Goal: Contribute content: Contribute content

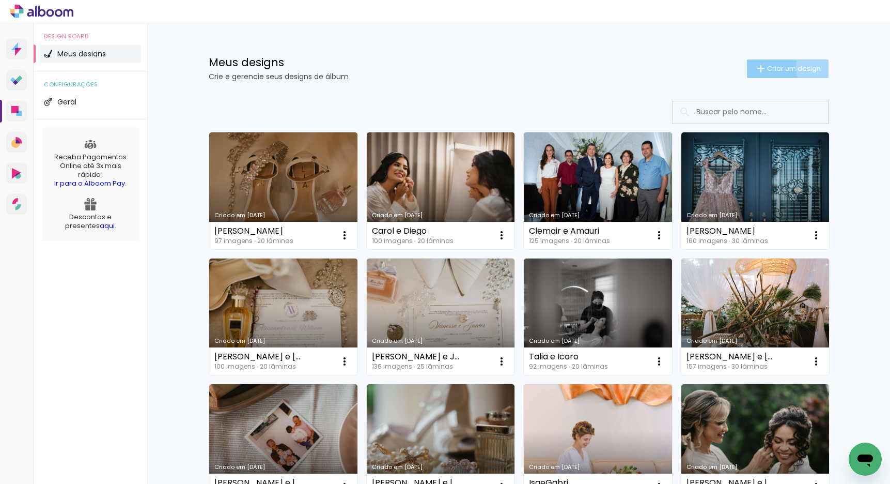
click at [815, 68] on span "Criar um design" at bounding box center [794, 68] width 54 height 7
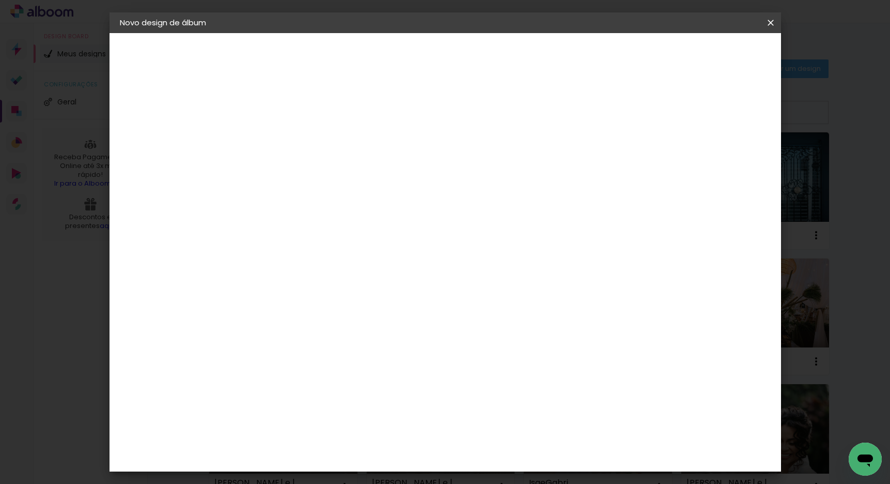
click at [289, 142] on input at bounding box center [289, 139] width 0 height 16
type input "MC 1"
type paper-input "MC 1"
click at [0, 0] on slot "Avançar" at bounding box center [0, 0] width 0 height 0
click at [357, 201] on input at bounding box center [315, 196] width 104 height 13
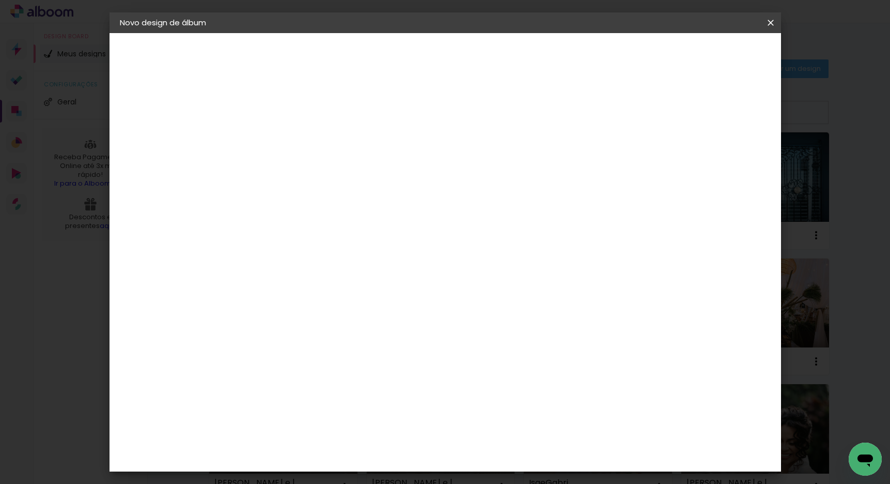
type input "eviden"
type paper-input "eviden"
click at [318, 236] on div "Evidence" at bounding box center [300, 233] width 37 height 8
click at [0, 0] on slot "Avançar" at bounding box center [0, 0] width 0 height 0
click at [345, 179] on paper-input-container "Linha" at bounding box center [315, 180] width 60 height 26
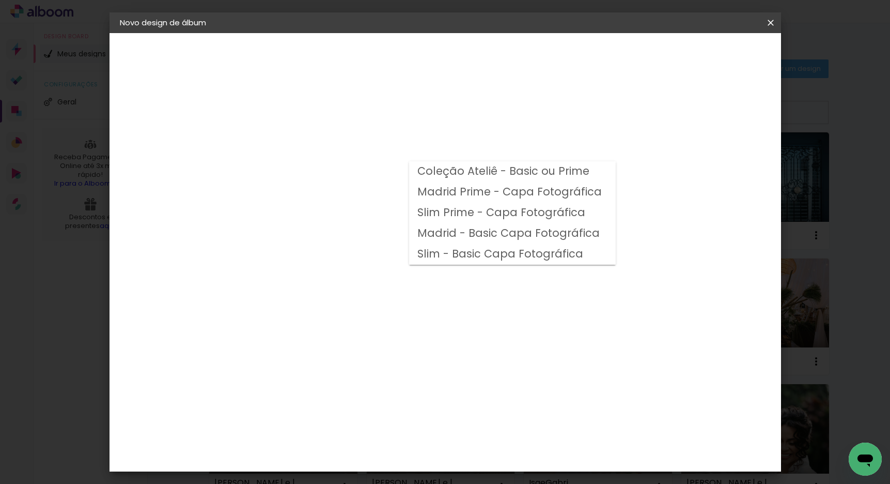
click at [0, 0] on slot "Coleção Ateliê - Basic ou Prime" at bounding box center [0, 0] width 0 height 0
type input "Coleção Ateliê - Basic ou Prime"
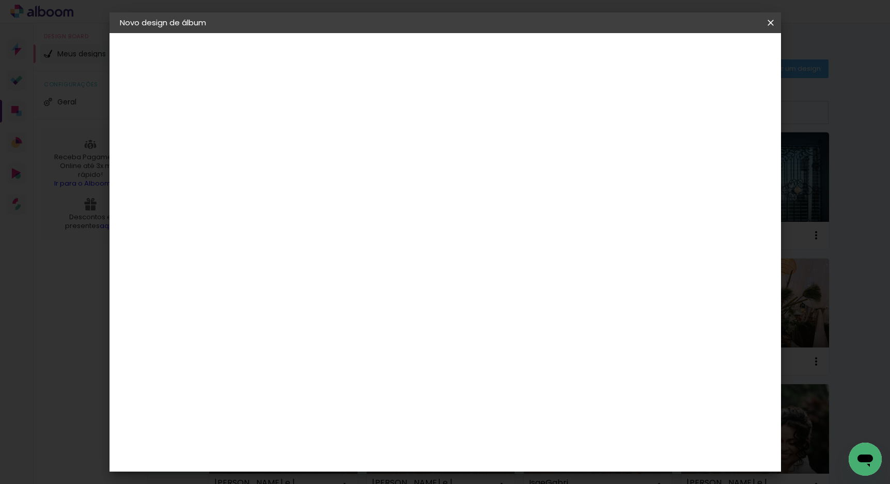
scroll to position [218, 0]
click at [397, 270] on span "30 × 45 cm" at bounding box center [378, 283] width 38 height 27
click at [473, 64] on header "Modelo Escolha o modelo do álbum. Voltar Avançar" at bounding box center [358, 64] width 229 height 62
click at [0, 0] on slot "Avançar" at bounding box center [0, 0] width 0 height 0
click at [706, 55] on span "Iniciar design" at bounding box center [682, 54] width 47 height 7
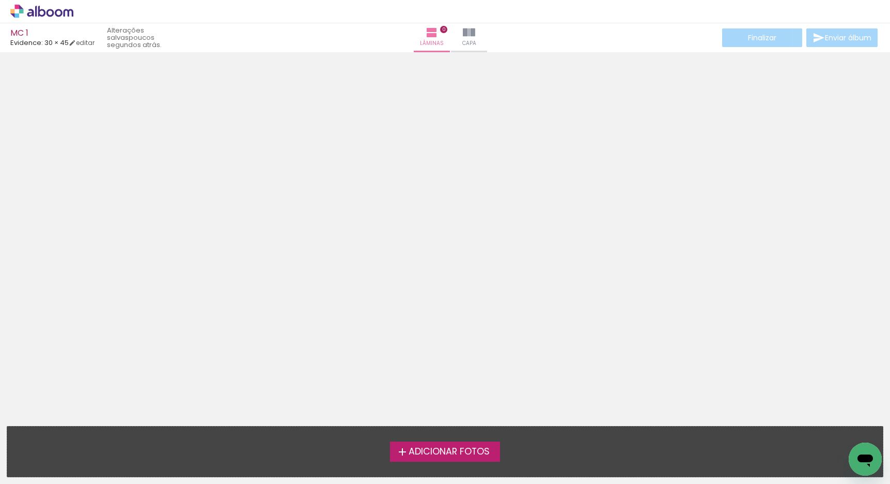
click at [480, 455] on span "Adicionar Fotos" at bounding box center [449, 451] width 81 height 9
click at [0, 0] on input "file" at bounding box center [0, 0] width 0 height 0
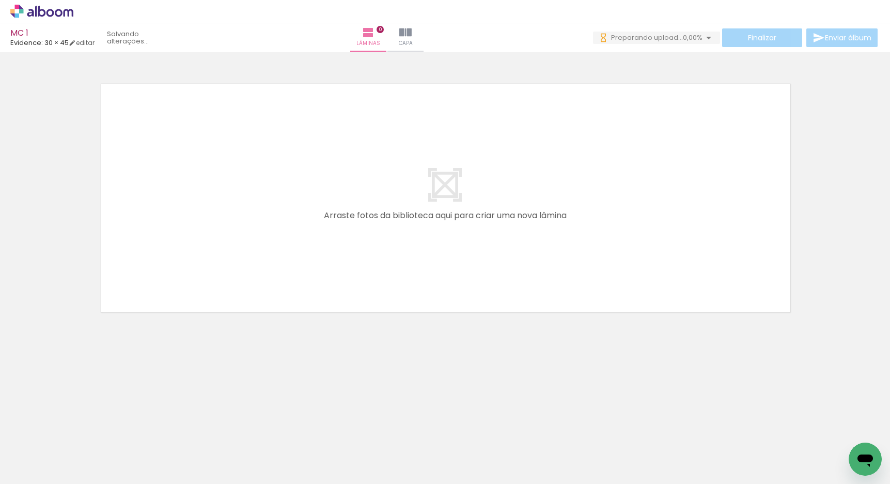
scroll to position [0, 1073]
drag, startPoint x: 367, startPoint y: 452, endPoint x: 347, endPoint y: 194, distance: 258.7
click at [347, 195] on quentale-workspace at bounding box center [445, 242] width 890 height 484
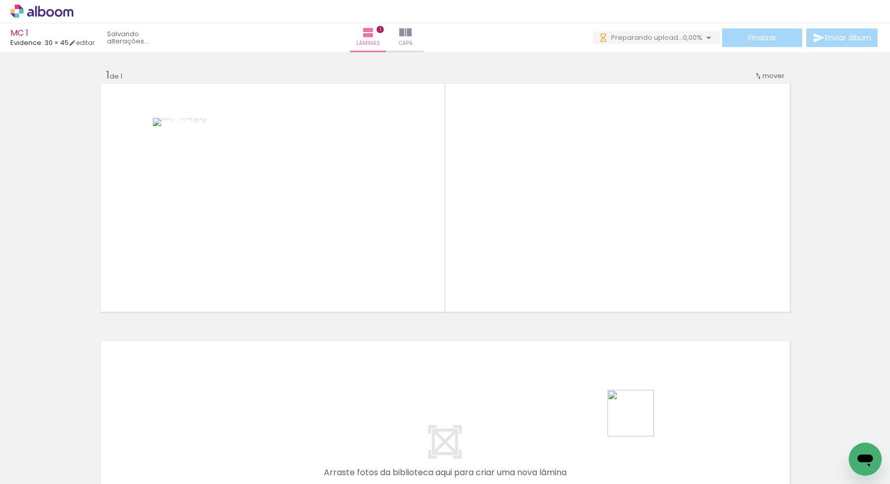
drag, startPoint x: 647, startPoint y: 457, endPoint x: 554, endPoint y: 229, distance: 245.5
click at [554, 229] on quentale-workspace at bounding box center [445, 242] width 890 height 484
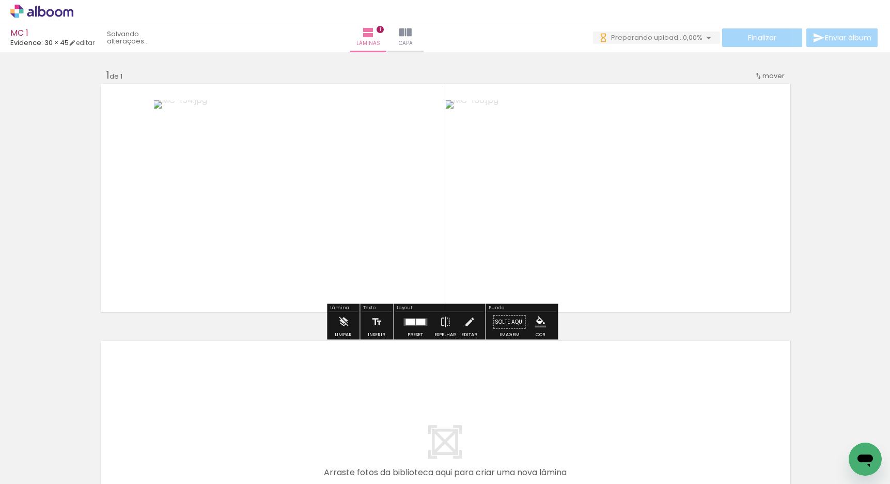
scroll to position [0, 0]
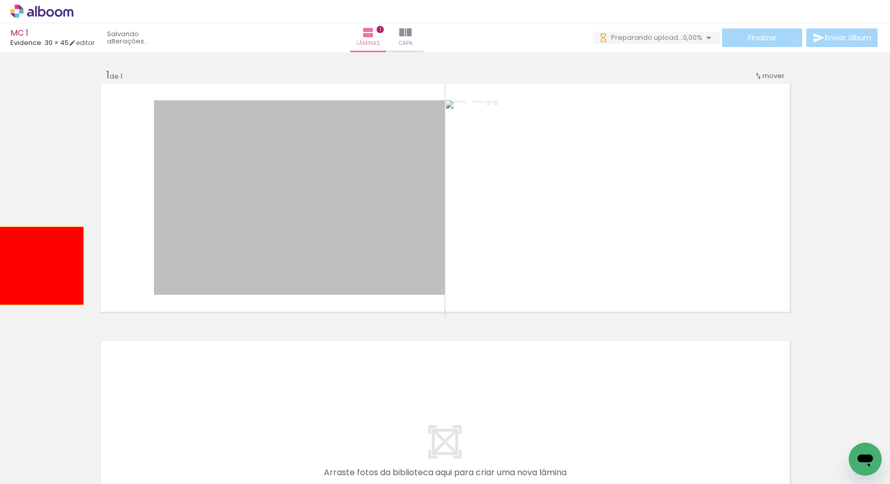
drag, startPoint x: 314, startPoint y: 213, endPoint x: 21, endPoint y: 266, distance: 297.2
click at [21, 266] on div "Inserir lâmina 1 de 1" at bounding box center [445, 313] width 890 height 514
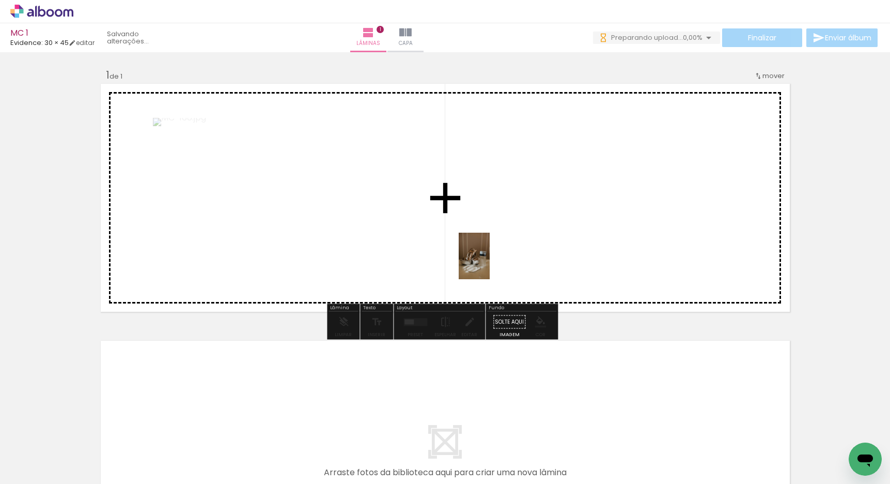
drag, startPoint x: 115, startPoint y: 454, endPoint x: 491, endPoint y: 262, distance: 423.2
click at [491, 262] on quentale-workspace at bounding box center [445, 242] width 890 height 484
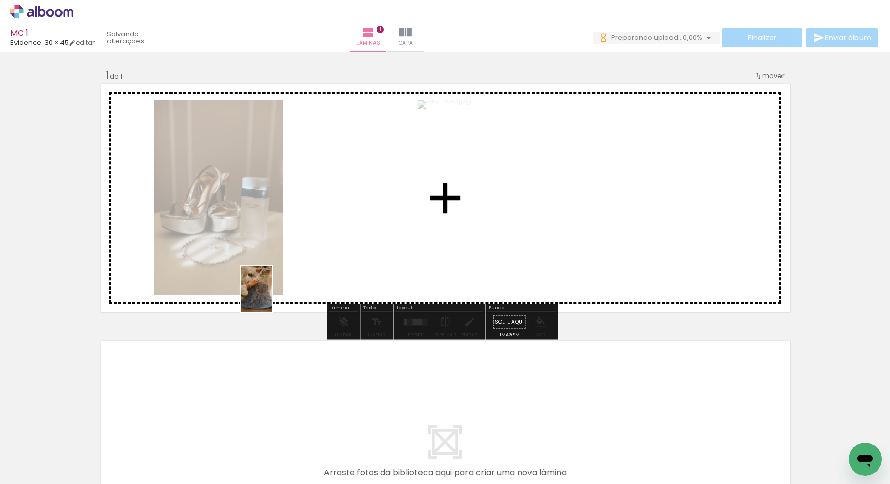
drag, startPoint x: 160, startPoint y: 454, endPoint x: 272, endPoint y: 297, distance: 193.5
click at [272, 297] on quentale-workspace at bounding box center [445, 242] width 890 height 484
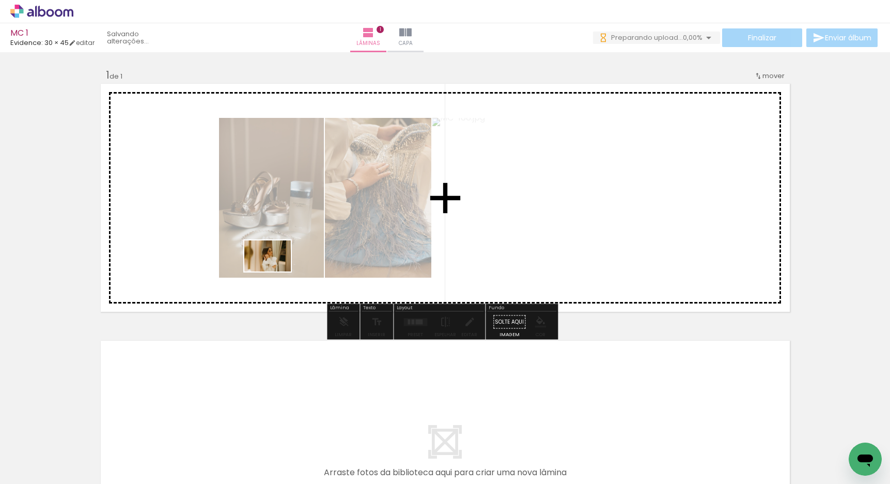
drag, startPoint x: 224, startPoint y: 447, endPoint x: 276, endPoint y: 267, distance: 186.6
click at [276, 267] on quentale-workspace at bounding box center [445, 242] width 890 height 484
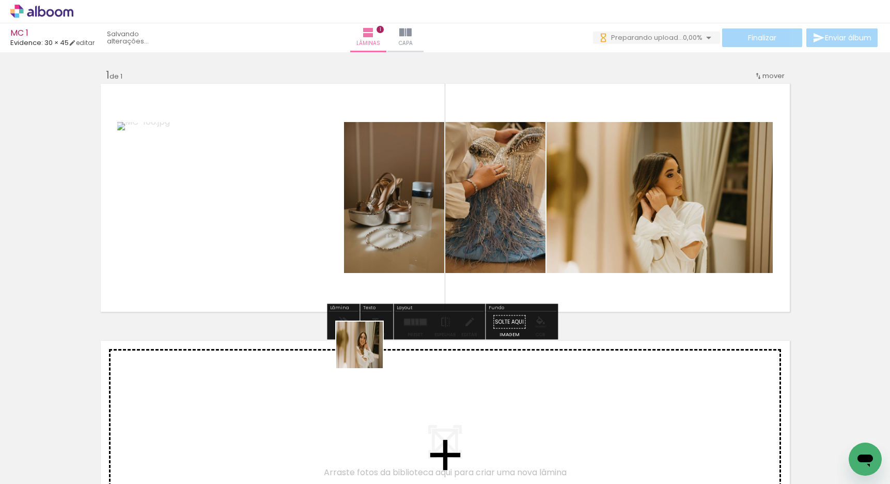
drag, startPoint x: 289, startPoint y: 456, endPoint x: 505, endPoint y: 242, distance: 304.8
click at [505, 242] on quentale-workspace at bounding box center [445, 242] width 890 height 484
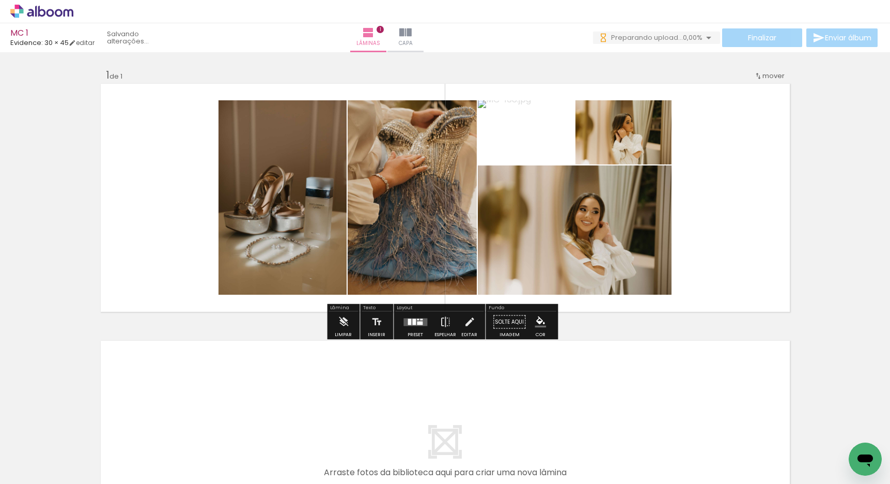
click at [419, 321] on div at bounding box center [420, 323] width 6 height 4
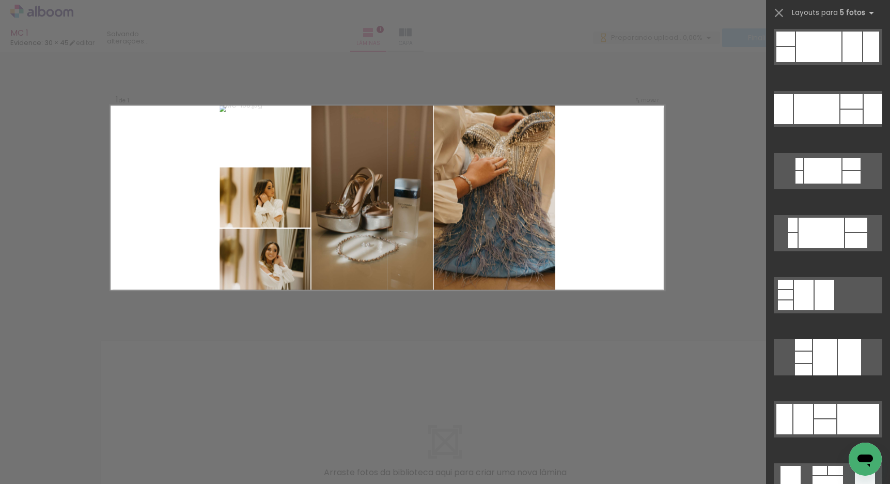
scroll to position [955, 0]
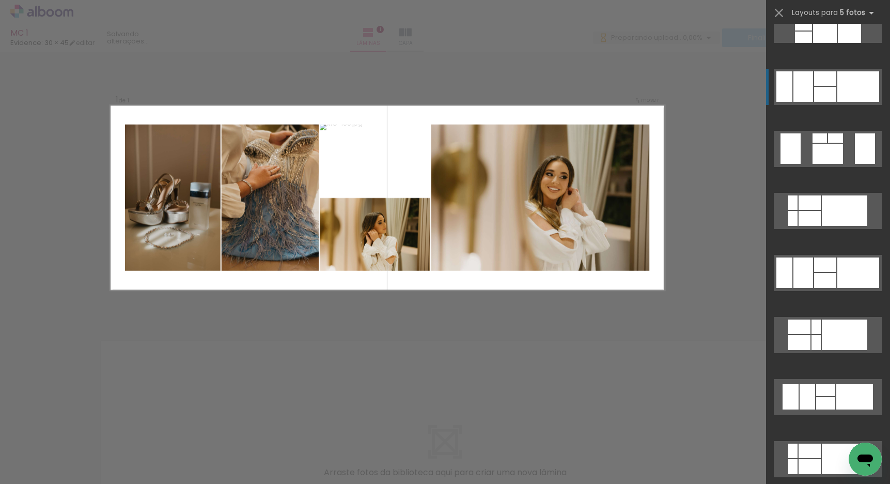
click at [823, 89] on div at bounding box center [826, 94] width 22 height 15
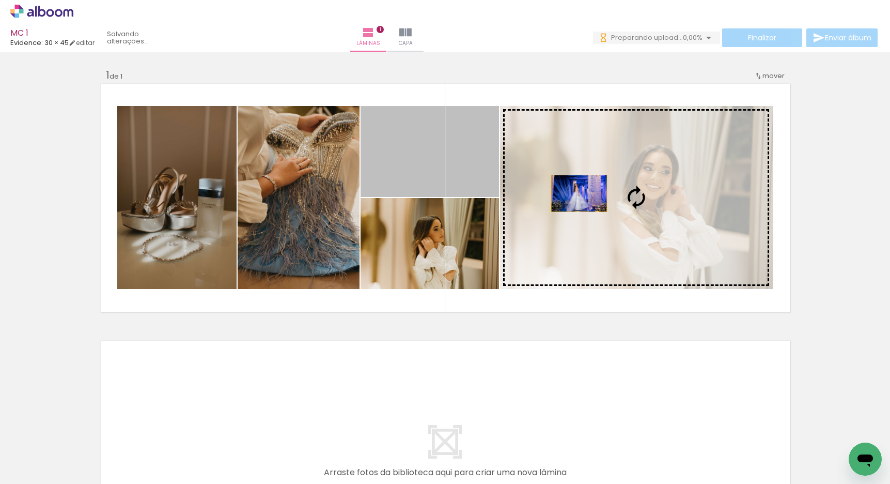
drag, startPoint x: 424, startPoint y: 155, endPoint x: 575, endPoint y: 193, distance: 156.3
click at [0, 0] on slot at bounding box center [0, 0] width 0 height 0
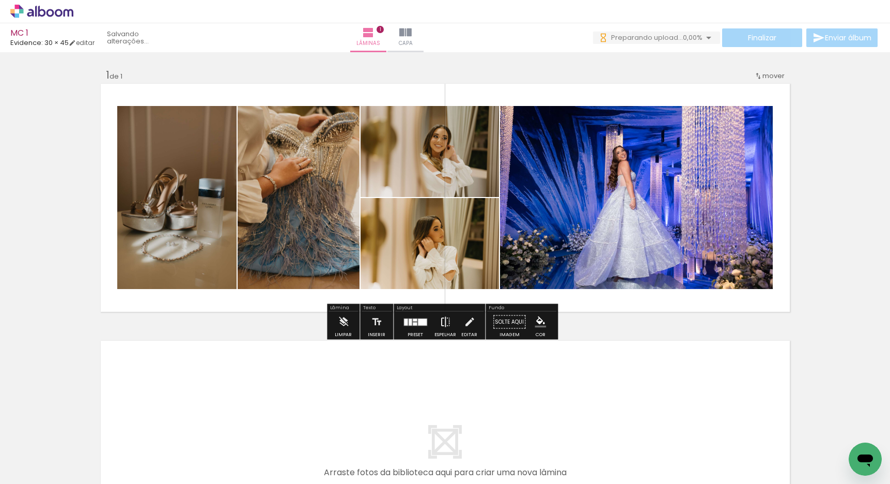
click at [440, 323] on iron-icon at bounding box center [445, 322] width 11 height 21
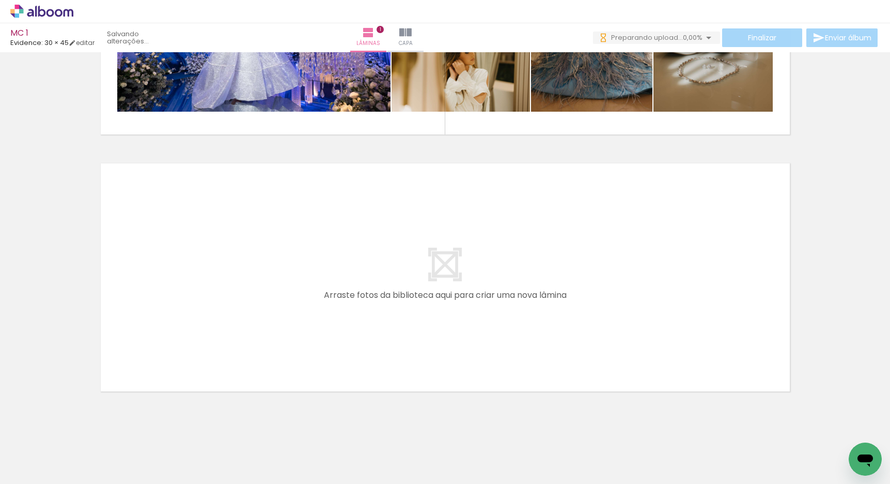
scroll to position [187, 0]
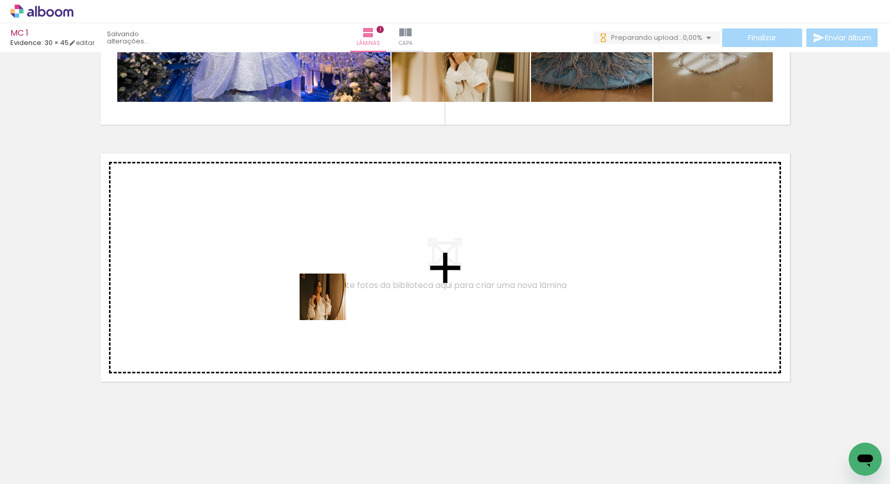
drag, startPoint x: 332, startPoint y: 459, endPoint x: 331, endPoint y: 304, distance: 154.5
click at [331, 304] on quentale-workspace at bounding box center [445, 242] width 890 height 484
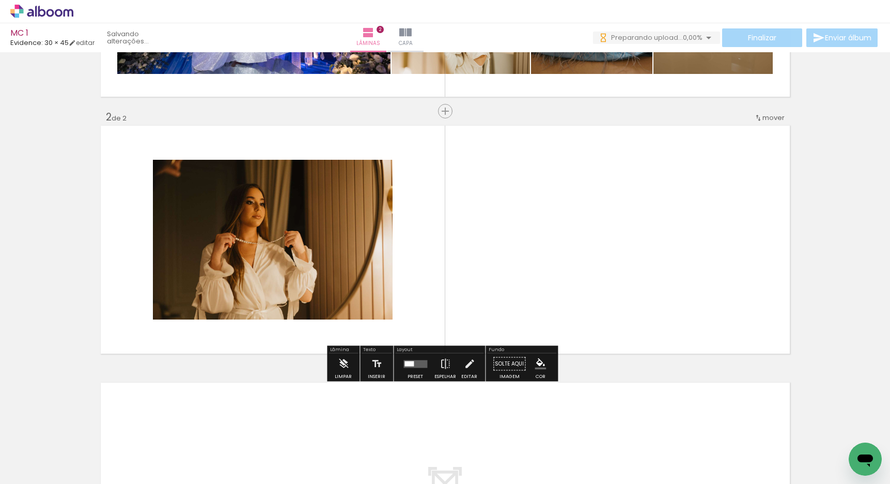
scroll to position [219, 0]
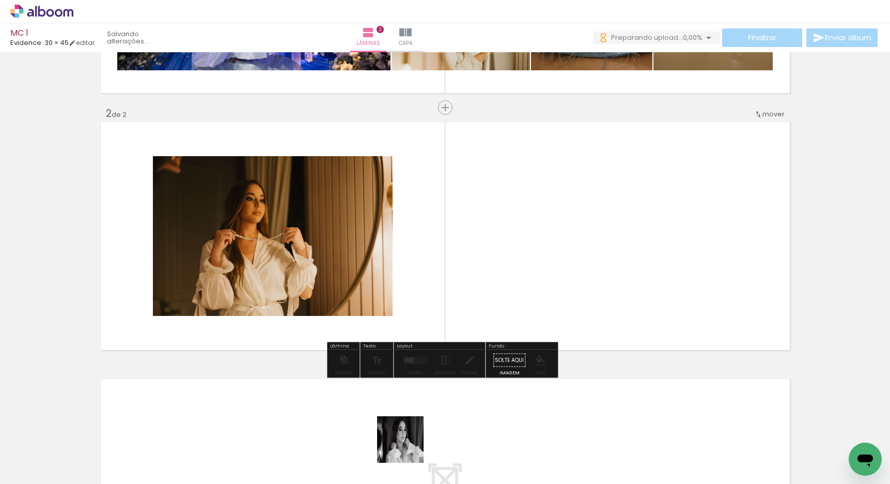
drag, startPoint x: 408, startPoint y: 447, endPoint x: 419, endPoint y: 272, distance: 175.0
click at [419, 272] on quentale-workspace at bounding box center [445, 242] width 890 height 484
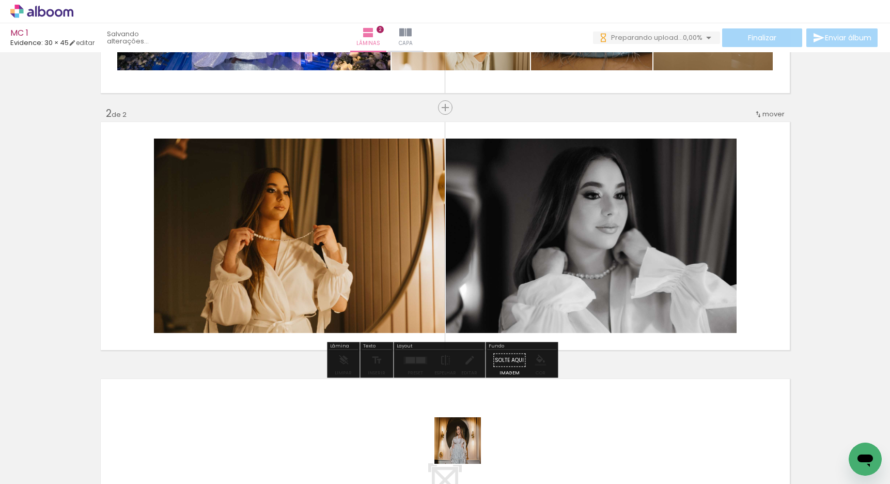
drag, startPoint x: 466, startPoint y: 448, endPoint x: 521, endPoint y: 284, distance: 173.4
click at [520, 284] on quentale-workspace at bounding box center [445, 242] width 890 height 484
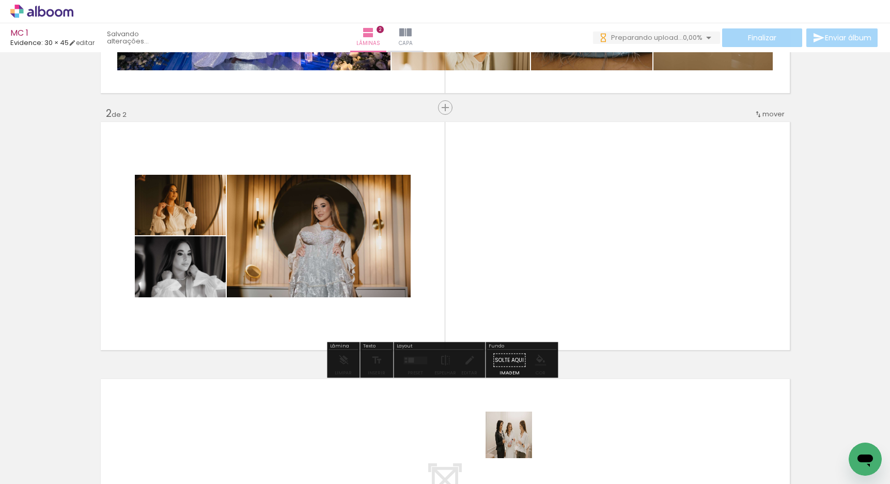
drag, startPoint x: 518, startPoint y: 457, endPoint x: 521, endPoint y: 262, distance: 194.9
click at [521, 262] on quentale-workspace at bounding box center [445, 242] width 890 height 484
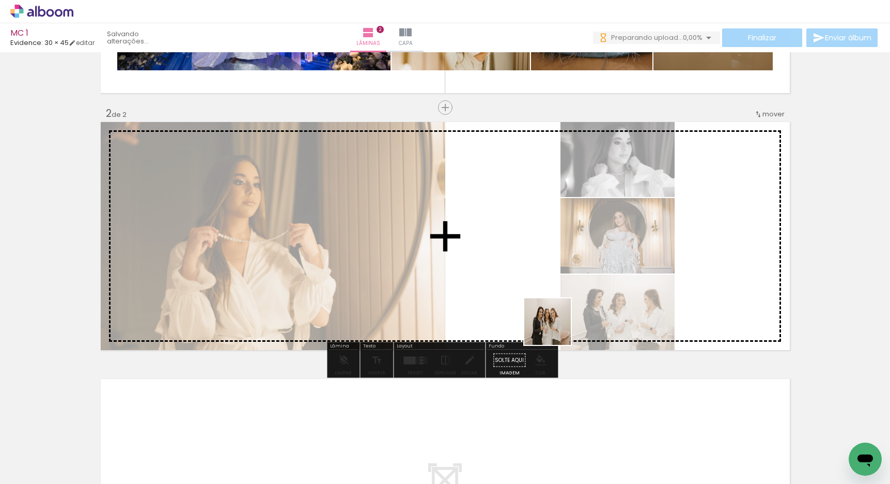
drag, startPoint x: 576, startPoint y: 462, endPoint x: 556, endPoint y: 296, distance: 167.1
click at [556, 303] on quentale-workspace at bounding box center [445, 242] width 890 height 484
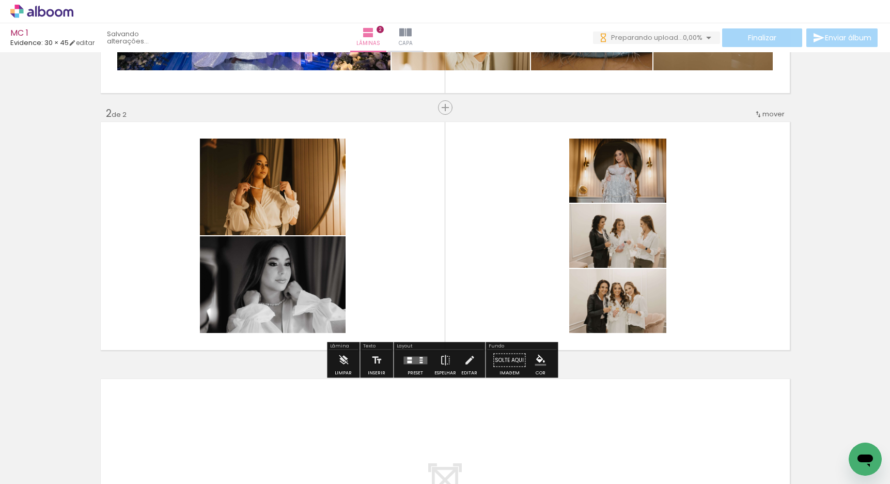
drag, startPoint x: 638, startPoint y: 449, endPoint x: 614, endPoint y: 364, distance: 88.2
click at [623, 282] on quentale-workspace at bounding box center [445, 242] width 890 height 484
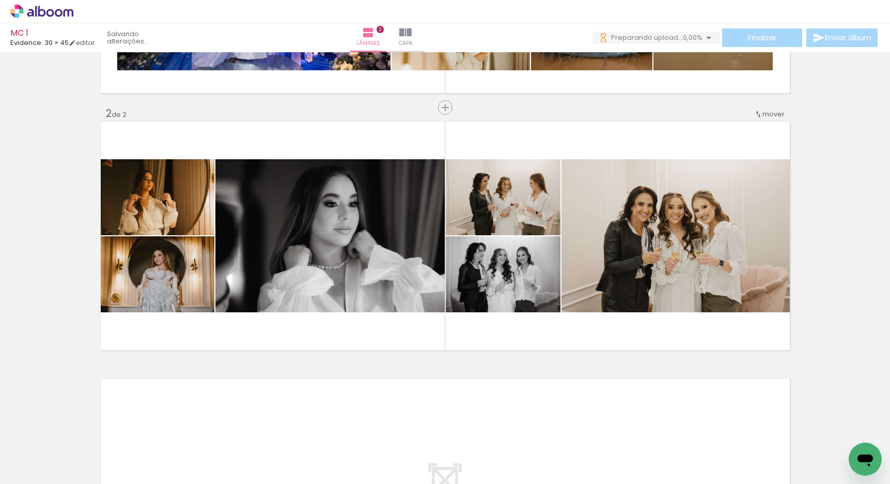
scroll to position [0, 700]
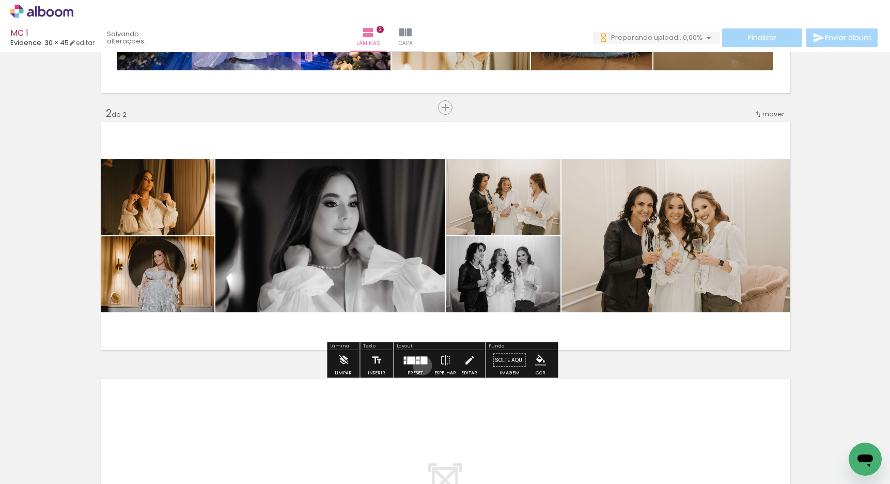
click at [420, 365] on div at bounding box center [416, 360] width 28 height 21
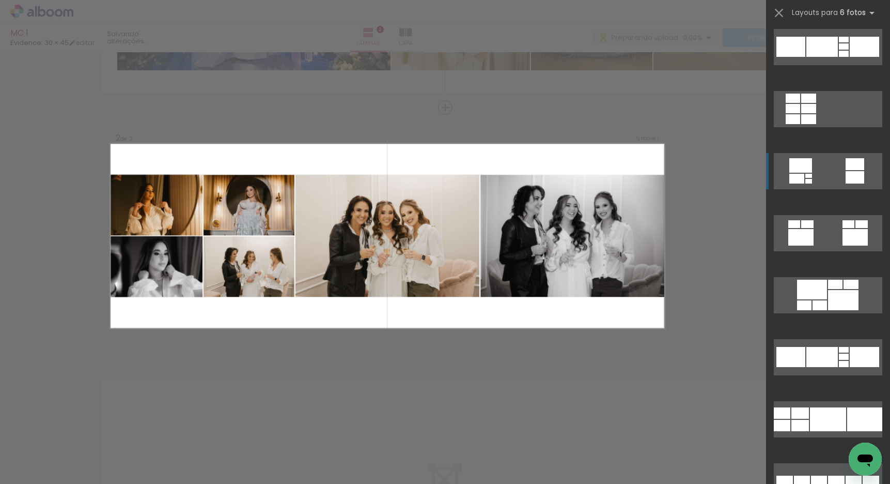
scroll to position [6304, 0]
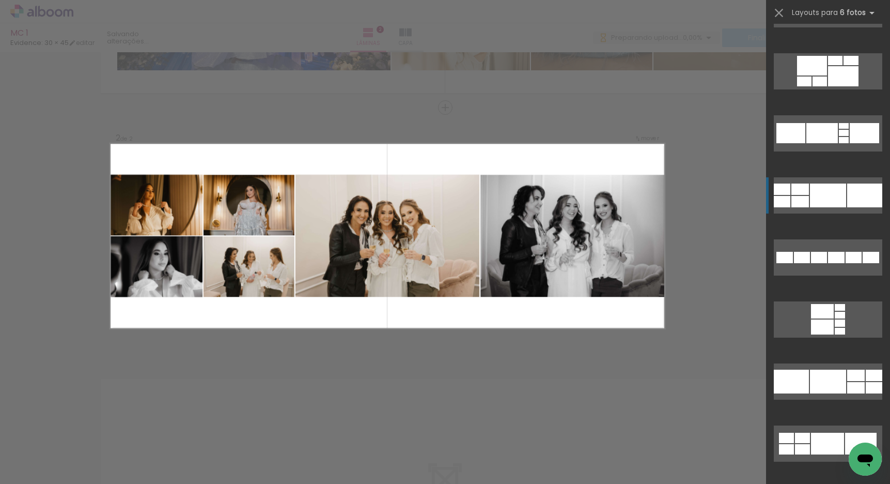
click at [820, 192] on div at bounding box center [828, 195] width 36 height 24
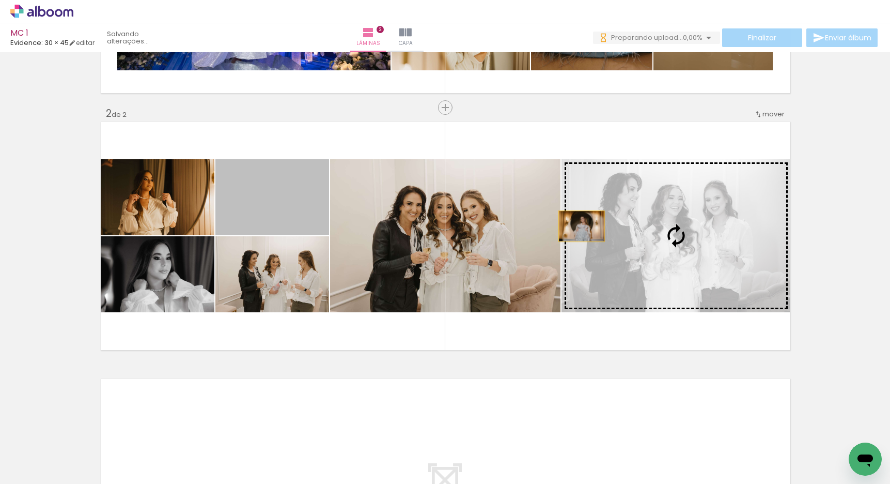
drag, startPoint x: 260, startPoint y: 207, endPoint x: 578, endPoint y: 226, distance: 318.4
click at [0, 0] on slot at bounding box center [0, 0] width 0 height 0
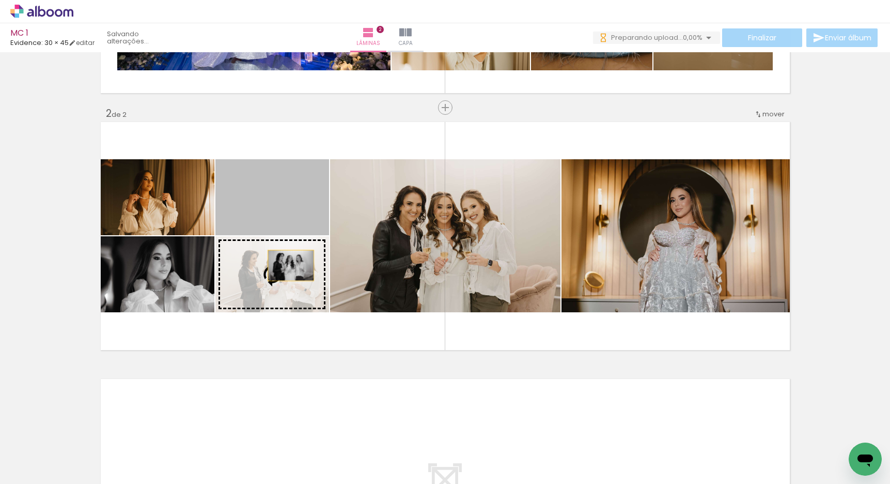
drag, startPoint x: 286, startPoint y: 204, endPoint x: 287, endPoint y: 265, distance: 61.0
click at [0, 0] on slot at bounding box center [0, 0] width 0 height 0
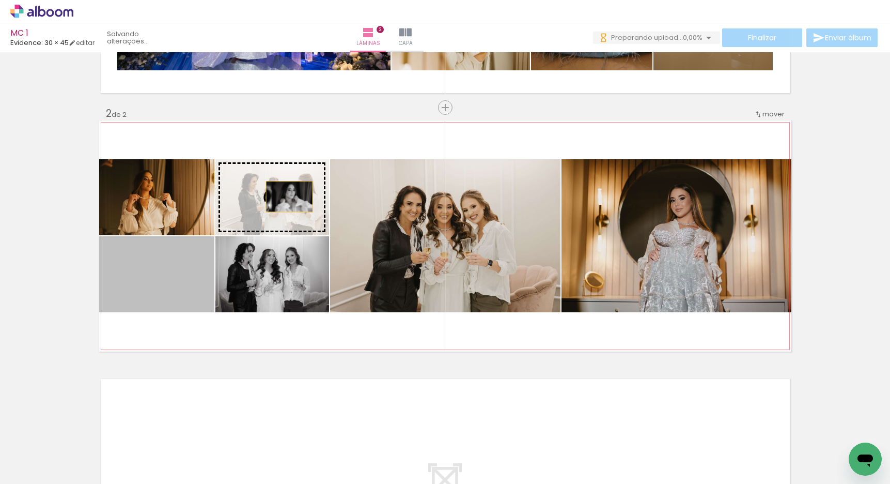
drag, startPoint x: 130, startPoint y: 282, endPoint x: 289, endPoint y: 192, distance: 182.4
click at [0, 0] on slot at bounding box center [0, 0] width 0 height 0
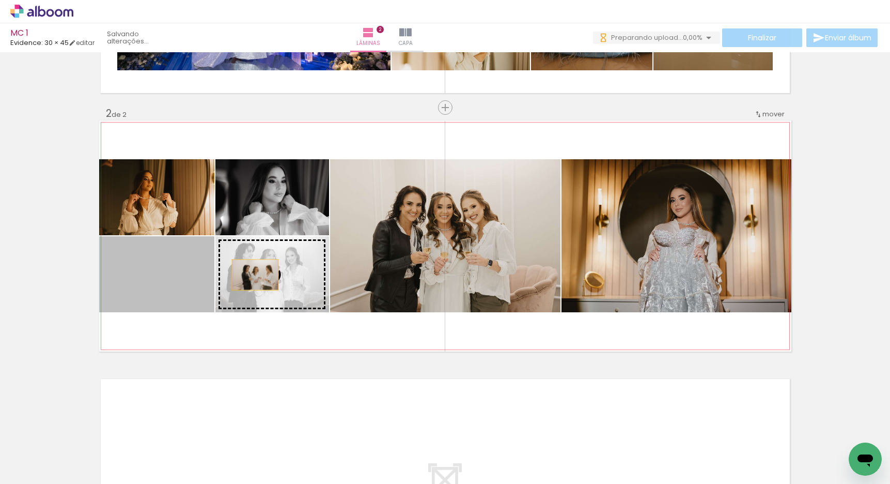
drag, startPoint x: 165, startPoint y: 282, endPoint x: 251, endPoint y: 274, distance: 86.1
click at [0, 0] on slot at bounding box center [0, 0] width 0 height 0
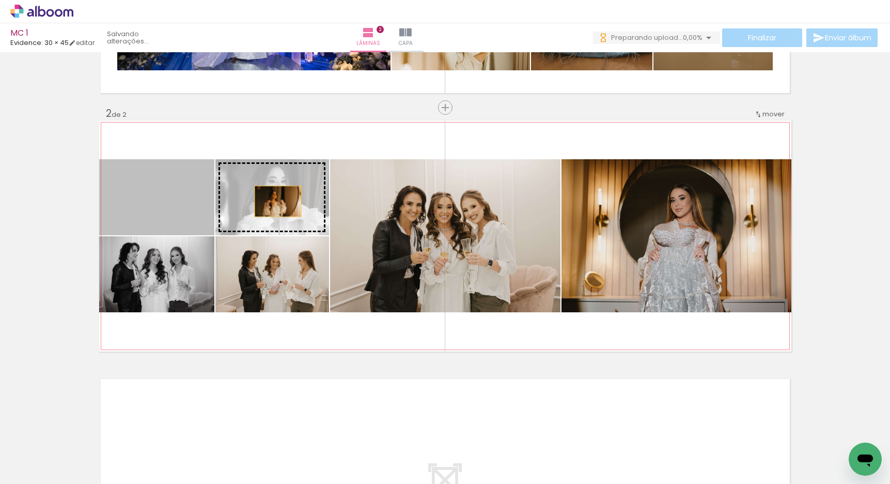
drag, startPoint x: 154, startPoint y: 201, endPoint x: 274, endPoint y: 201, distance: 119.9
click at [0, 0] on slot at bounding box center [0, 0] width 0 height 0
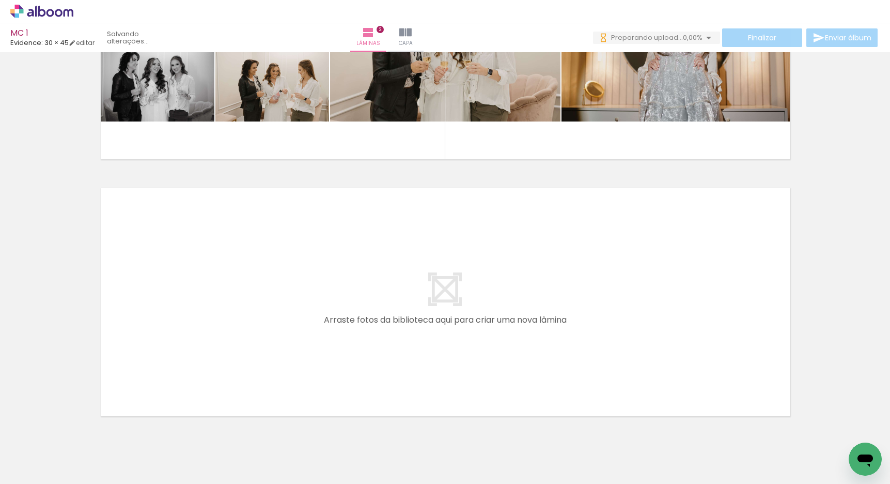
scroll to position [0, 411]
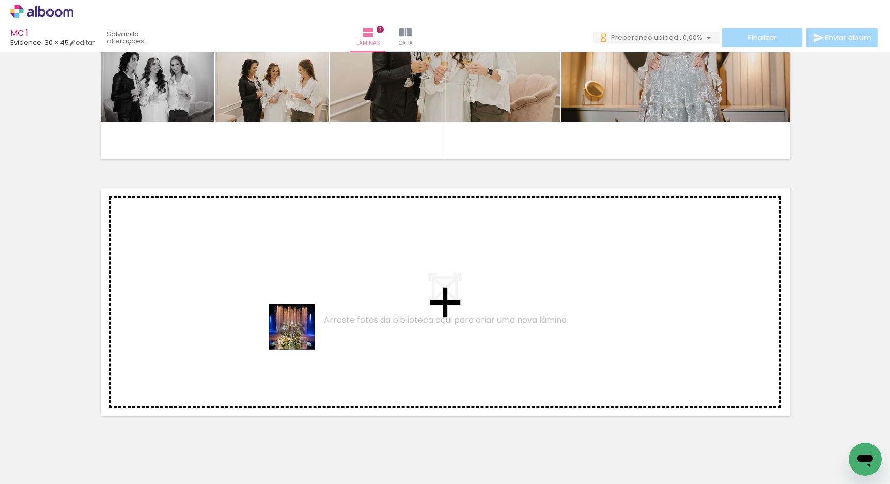
drag, startPoint x: 289, startPoint y: 444, endPoint x: 300, endPoint y: 331, distance: 113.2
click at [300, 331] on quentale-workspace at bounding box center [445, 242] width 890 height 484
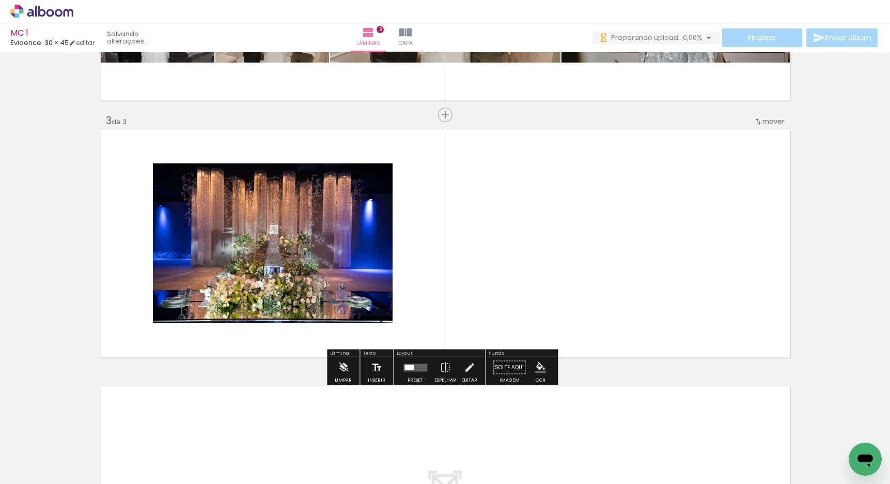
scroll to position [475, 0]
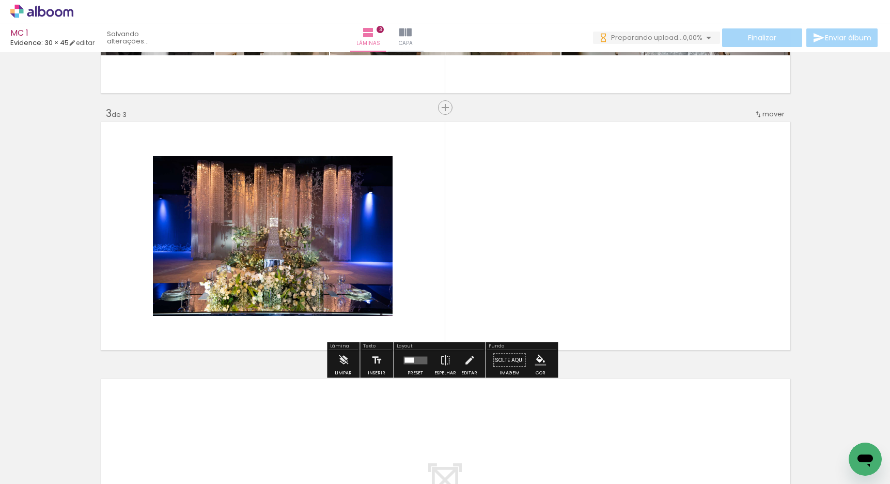
drag, startPoint x: 324, startPoint y: 450, endPoint x: 309, endPoint y: 290, distance: 159.9
click at [309, 290] on quentale-workspace at bounding box center [445, 242] width 890 height 484
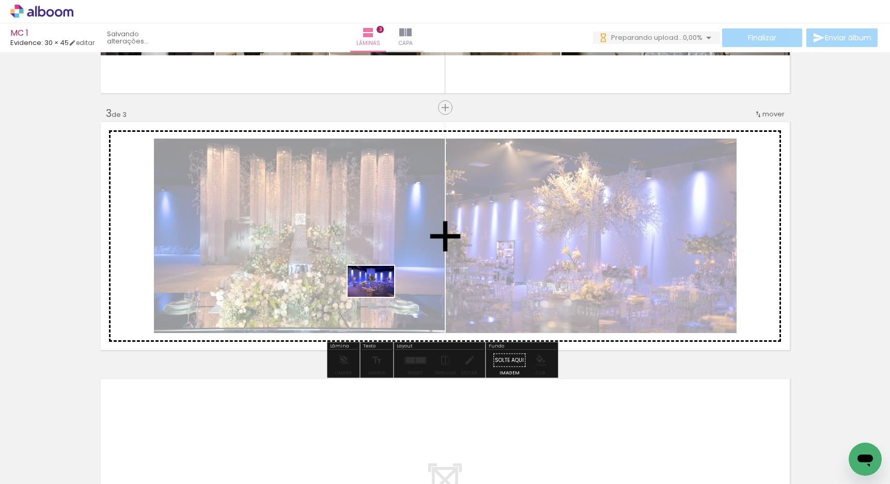
drag, startPoint x: 383, startPoint y: 423, endPoint x: 379, endPoint y: 297, distance: 126.2
click at [379, 297] on quentale-workspace at bounding box center [445, 242] width 890 height 484
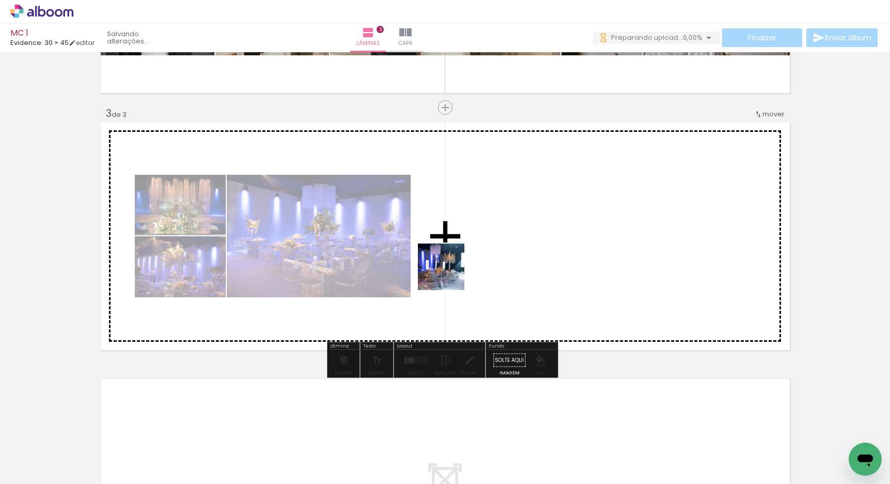
drag, startPoint x: 450, startPoint y: 303, endPoint x: 462, endPoint y: 316, distance: 17.9
click at [449, 274] on quentale-workspace at bounding box center [445, 242] width 890 height 484
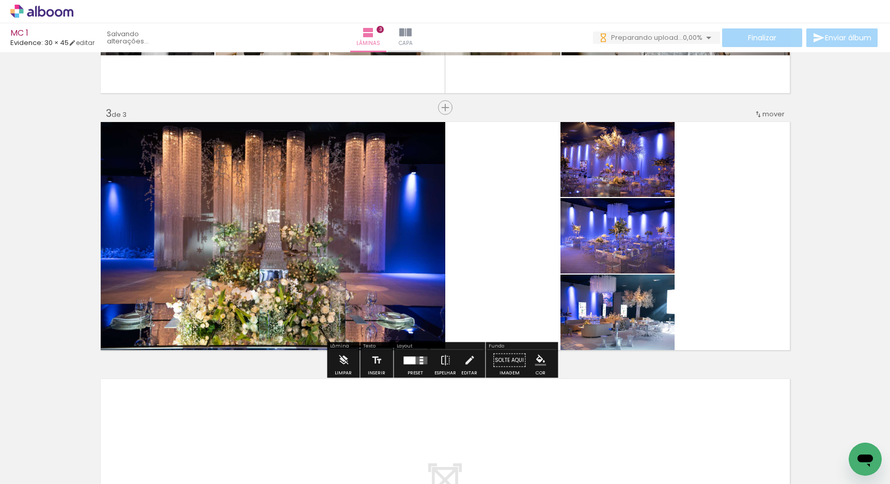
drag, startPoint x: 512, startPoint y: 454, endPoint x: 525, endPoint y: 335, distance: 119.6
click at [504, 262] on quentale-workspace at bounding box center [445, 242] width 890 height 484
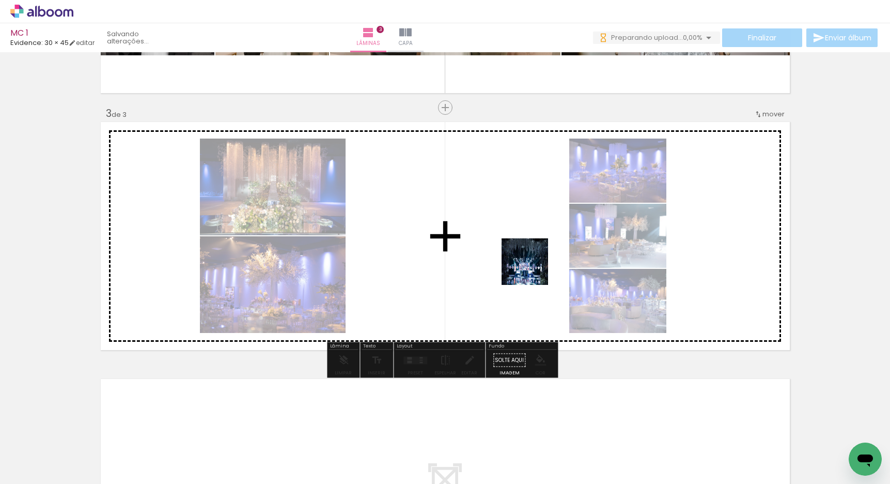
drag, startPoint x: 564, startPoint y: 455, endPoint x: 531, endPoint y: 266, distance: 191.9
click at [531, 266] on quentale-workspace at bounding box center [445, 242] width 890 height 484
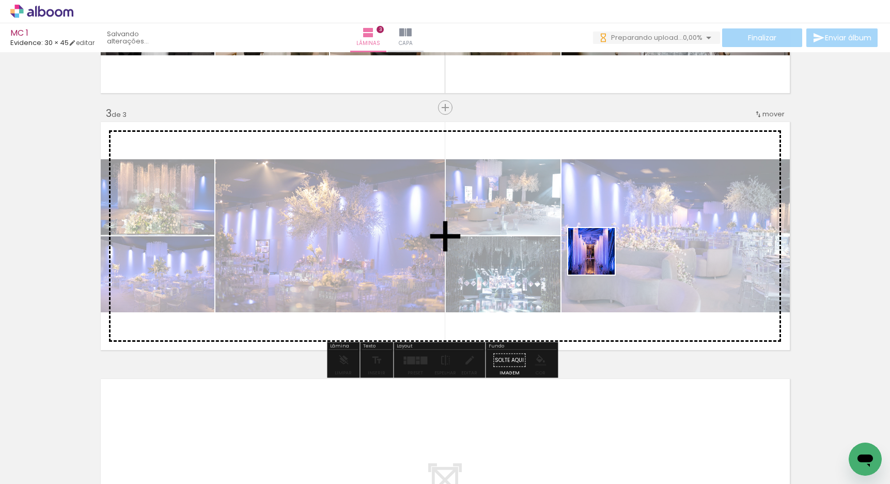
drag, startPoint x: 625, startPoint y: 444, endPoint x: 600, endPoint y: 259, distance: 186.8
click at [600, 259] on quentale-workspace at bounding box center [445, 242] width 890 height 484
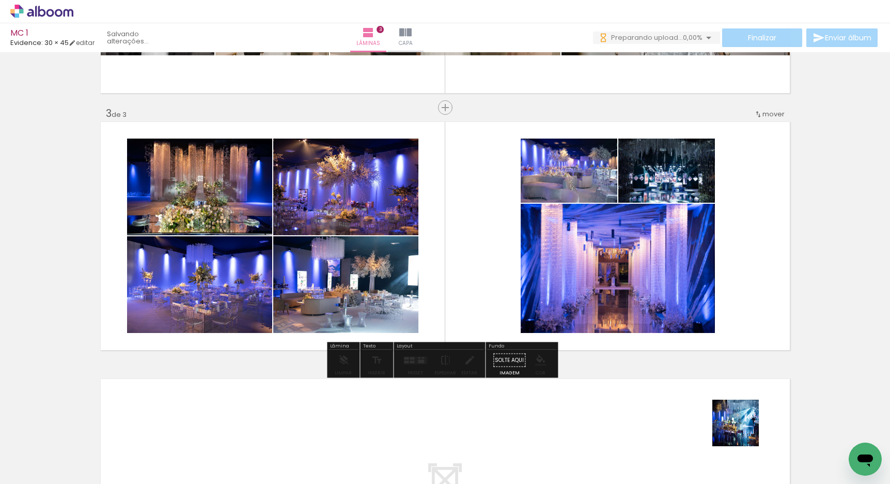
drag, startPoint x: 750, startPoint y: 449, endPoint x: 705, endPoint y: 331, distance: 125.6
click at [705, 331] on quentale-workspace at bounding box center [445, 242] width 890 height 484
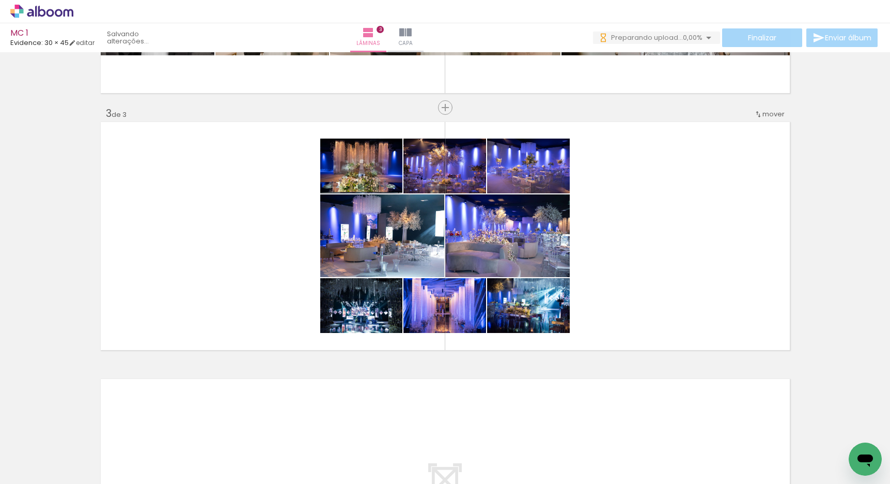
scroll to position [0, 908]
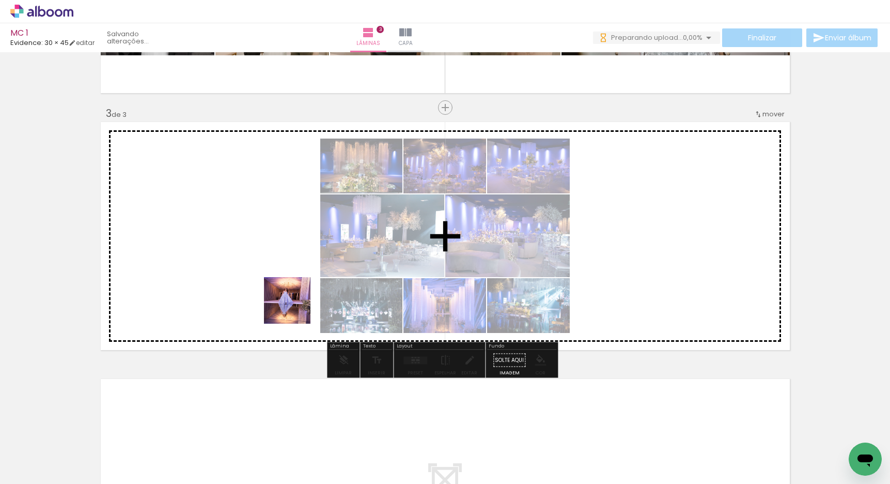
drag, startPoint x: 293, startPoint y: 446, endPoint x: 284, endPoint y: 275, distance: 171.3
click at [284, 275] on quentale-workspace at bounding box center [445, 242] width 890 height 484
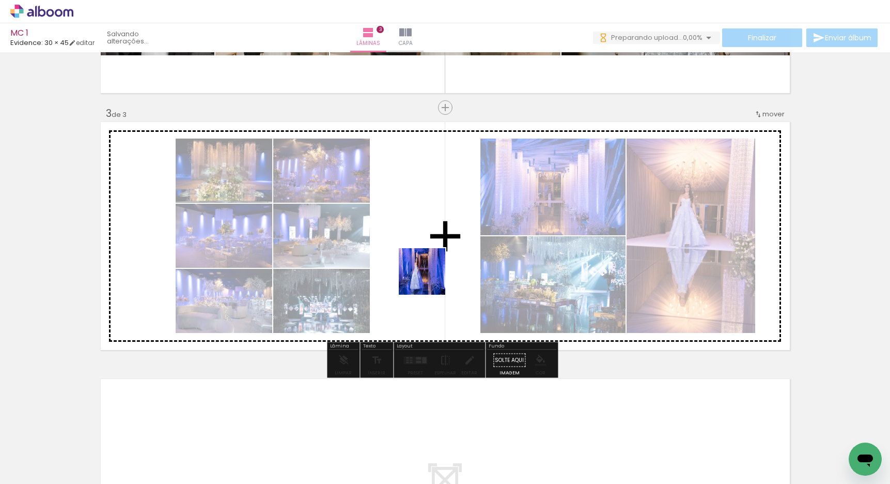
drag, startPoint x: 370, startPoint y: 453, endPoint x: 430, endPoint y: 279, distance: 184.2
click at [430, 279] on quentale-workspace at bounding box center [445, 242] width 890 height 484
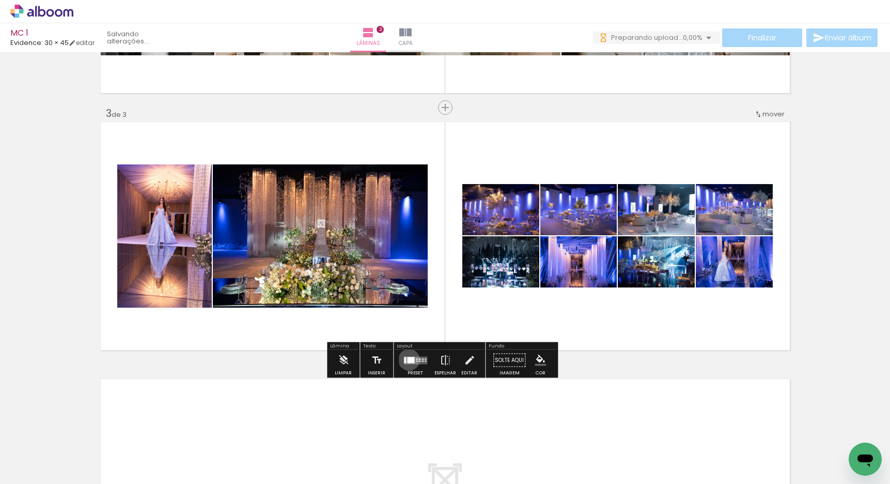
click at [407, 359] on div at bounding box center [410, 360] width 7 height 6
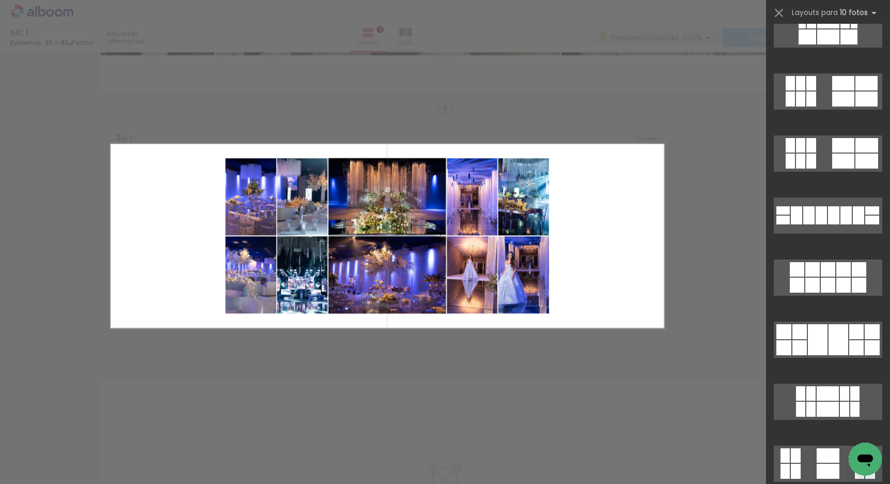
scroll to position [1752, 0]
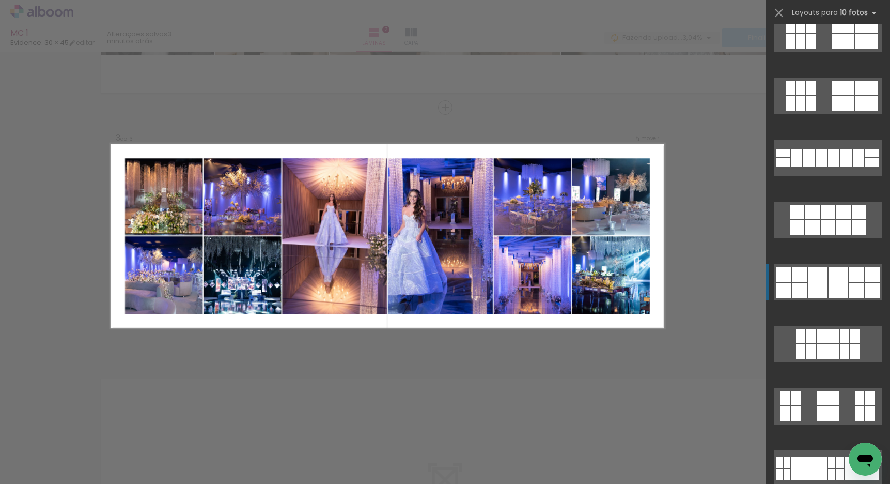
click at [835, 287] on div at bounding box center [839, 282] width 20 height 31
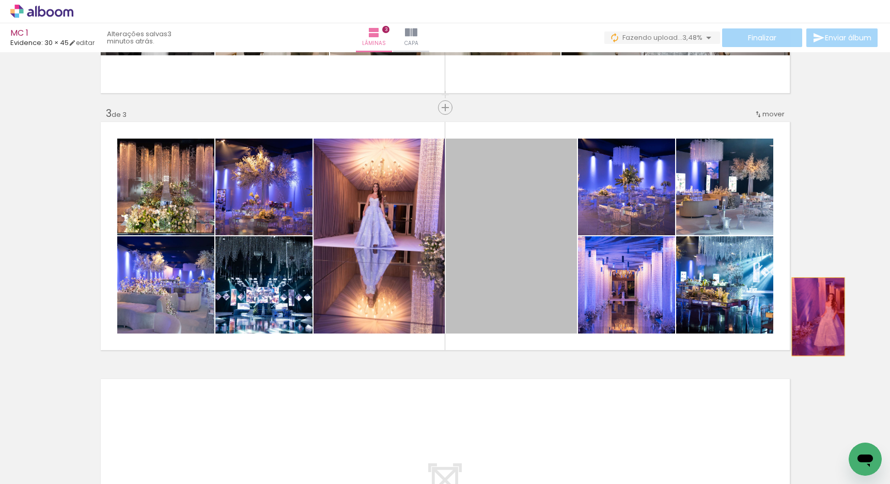
drag, startPoint x: 510, startPoint y: 233, endPoint x: 825, endPoint y: 306, distance: 323.3
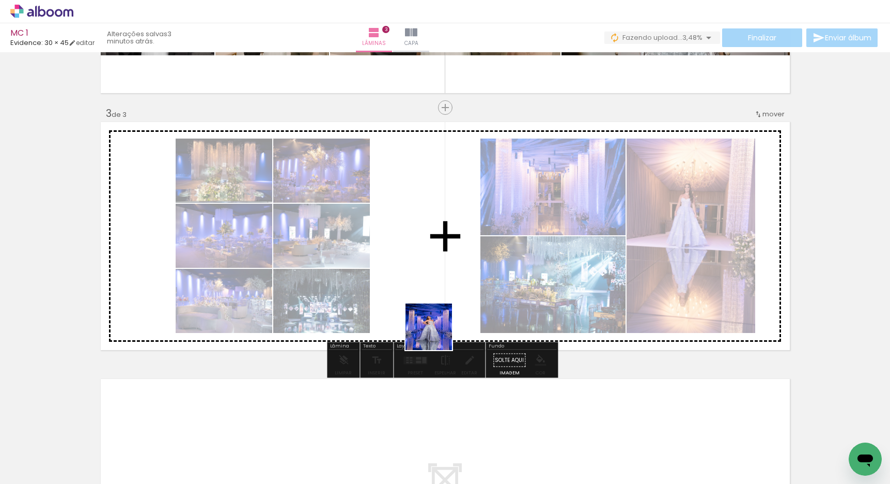
drag, startPoint x: 468, startPoint y: 449, endPoint x: 435, endPoint y: 289, distance: 163.6
click at [435, 289] on quentale-workspace at bounding box center [445, 242] width 890 height 484
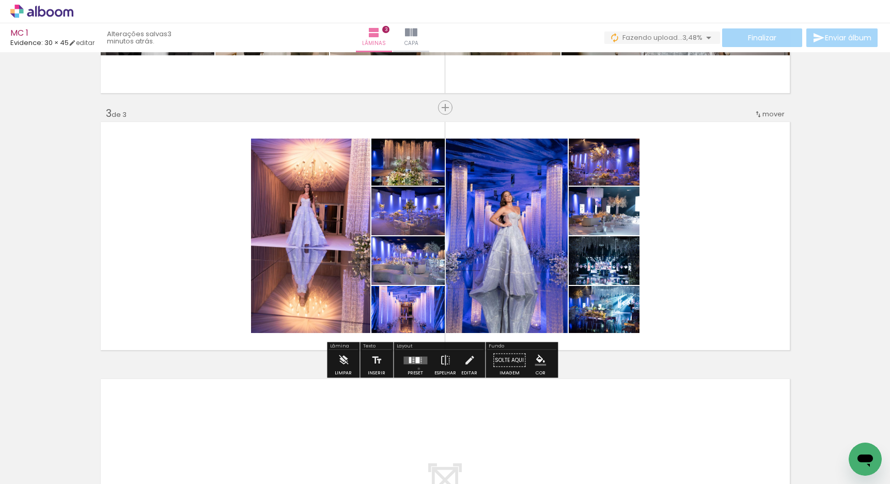
click at [417, 368] on div at bounding box center [416, 360] width 28 height 21
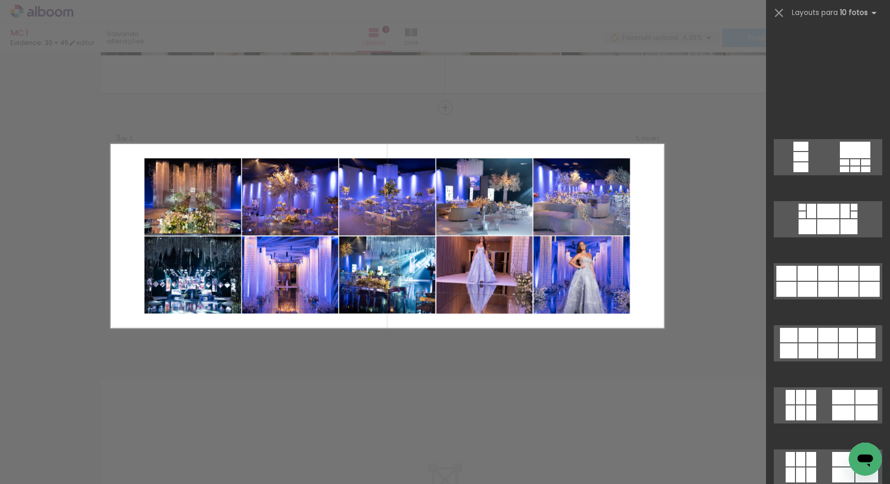
scroll to position [1836, 0]
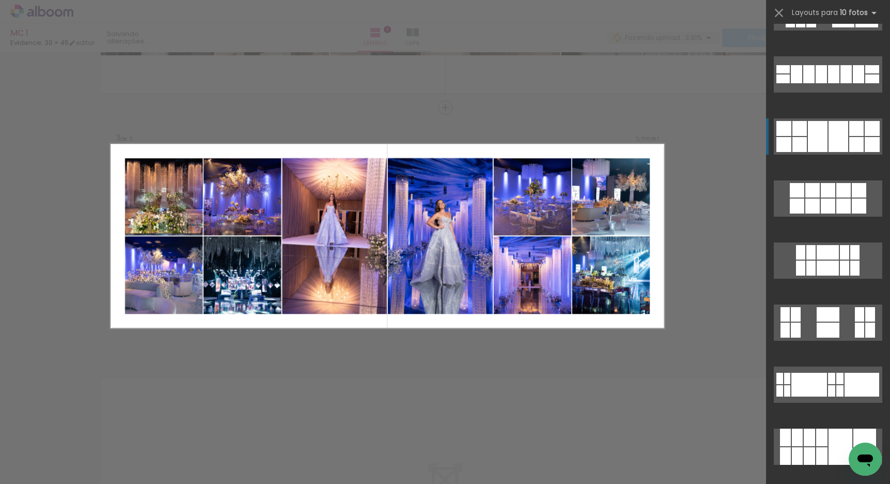
click at [840, 136] on div at bounding box center [839, 136] width 20 height 31
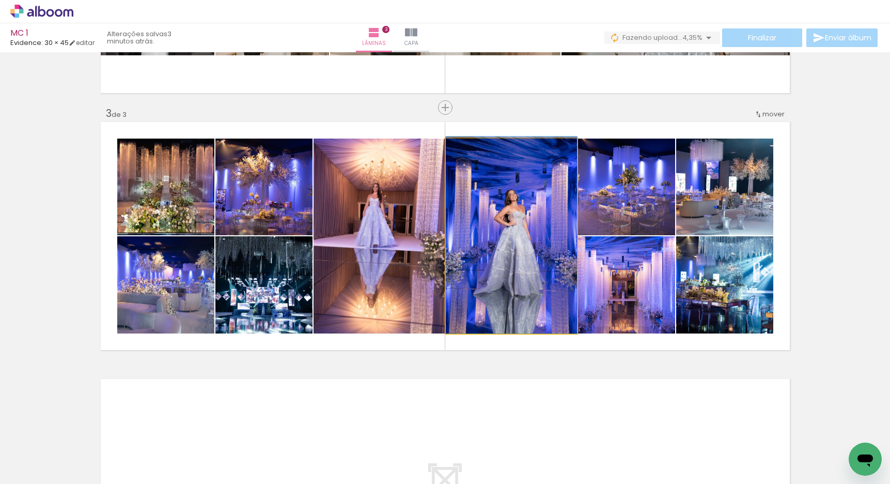
drag, startPoint x: 491, startPoint y: 245, endPoint x: 483, endPoint y: 212, distance: 34.1
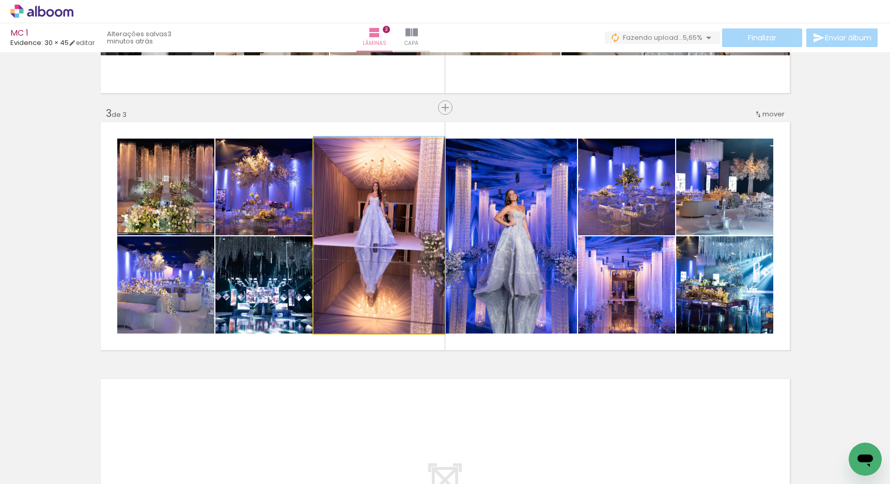
drag, startPoint x: 363, startPoint y: 218, endPoint x: 364, endPoint y: 206, distance: 12.0
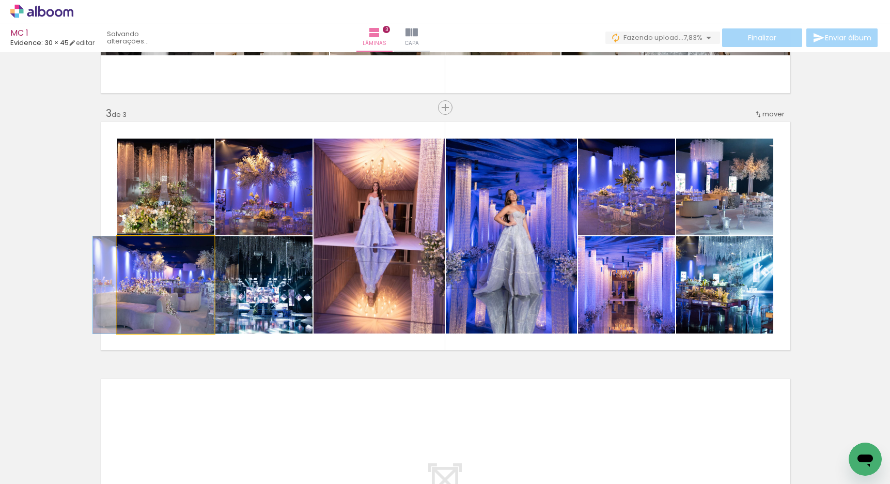
click at [193, 294] on quentale-photo at bounding box center [165, 284] width 97 height 97
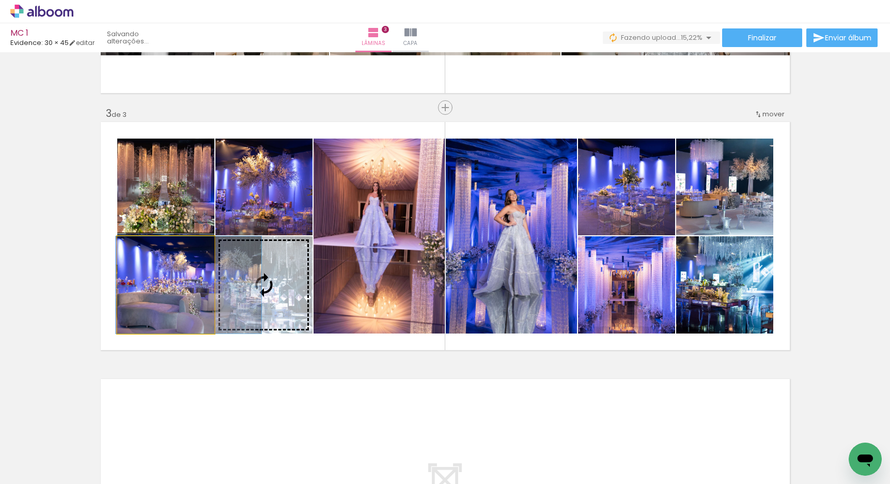
drag, startPoint x: 191, startPoint y: 297, endPoint x: 214, endPoint y: 296, distance: 22.8
click at [0, 0] on slot at bounding box center [0, 0] width 0 height 0
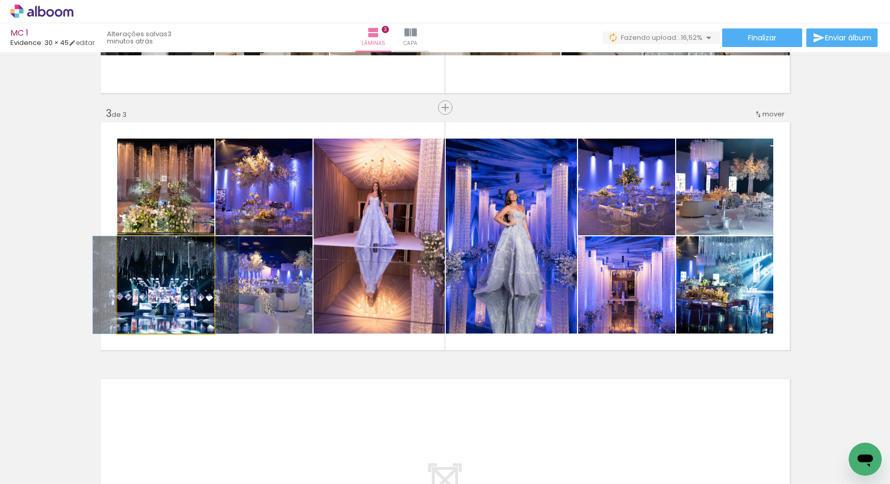
click at [182, 312] on quentale-photo at bounding box center [165, 284] width 97 height 97
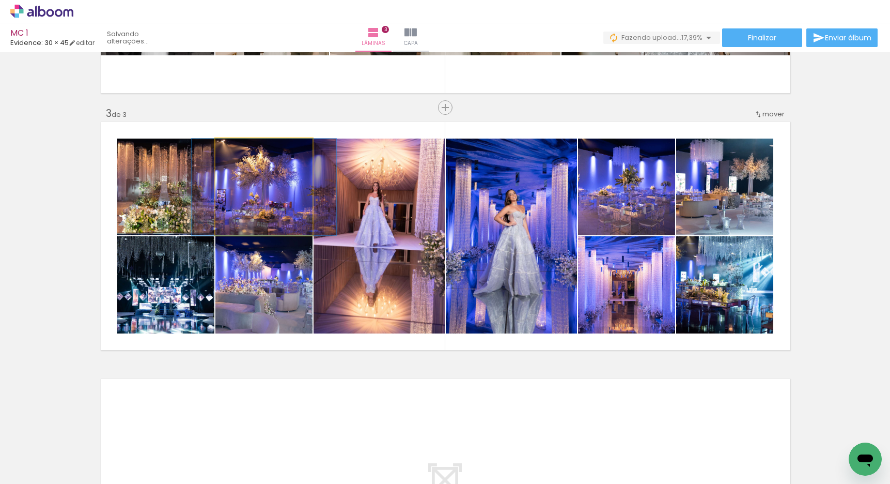
click at [259, 192] on quentale-photo at bounding box center [264, 187] width 97 height 97
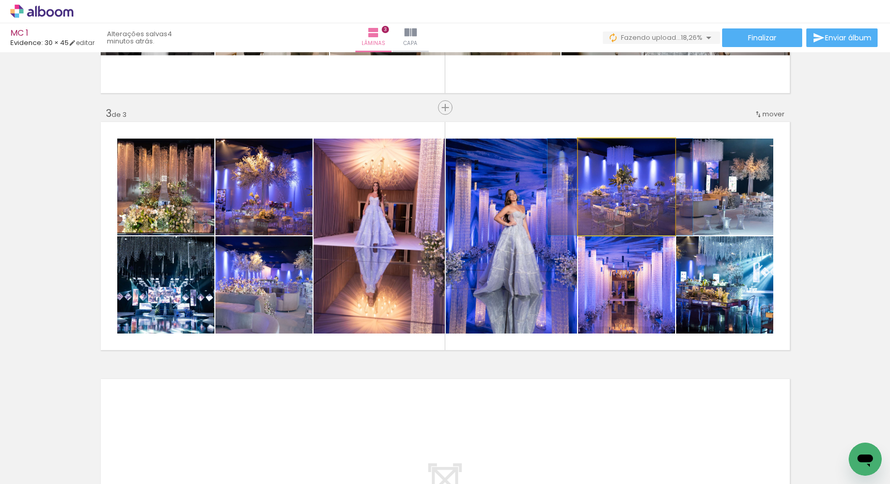
drag, startPoint x: 611, startPoint y: 208, endPoint x: 605, endPoint y: 207, distance: 6.3
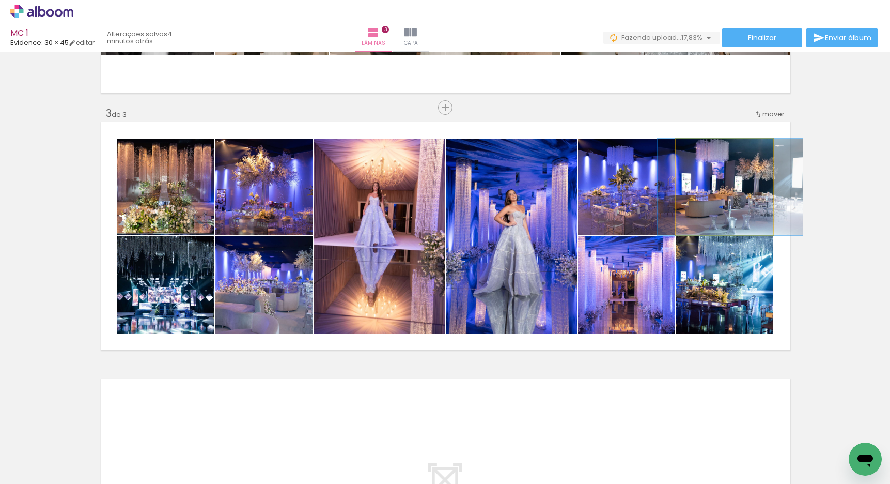
drag, startPoint x: 746, startPoint y: 192, endPoint x: 752, endPoint y: 192, distance: 5.7
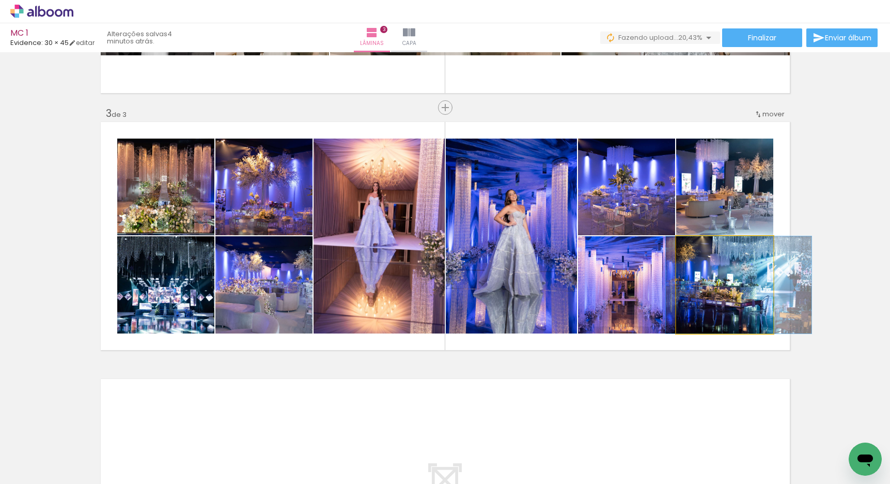
drag, startPoint x: 749, startPoint y: 304, endPoint x: 763, endPoint y: 303, distance: 14.0
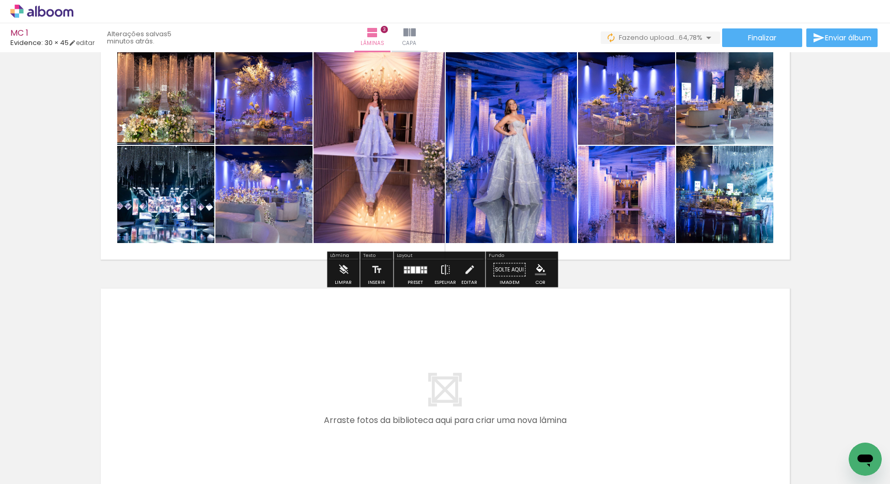
scroll to position [701, 0]
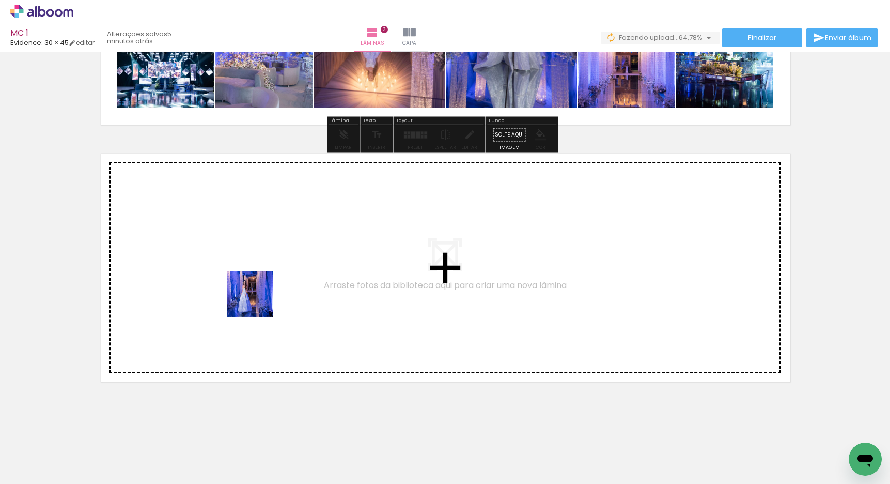
drag, startPoint x: 356, startPoint y: 449, endPoint x: 257, endPoint y: 300, distance: 178.9
click at [257, 300] on quentale-workspace at bounding box center [445, 242] width 890 height 484
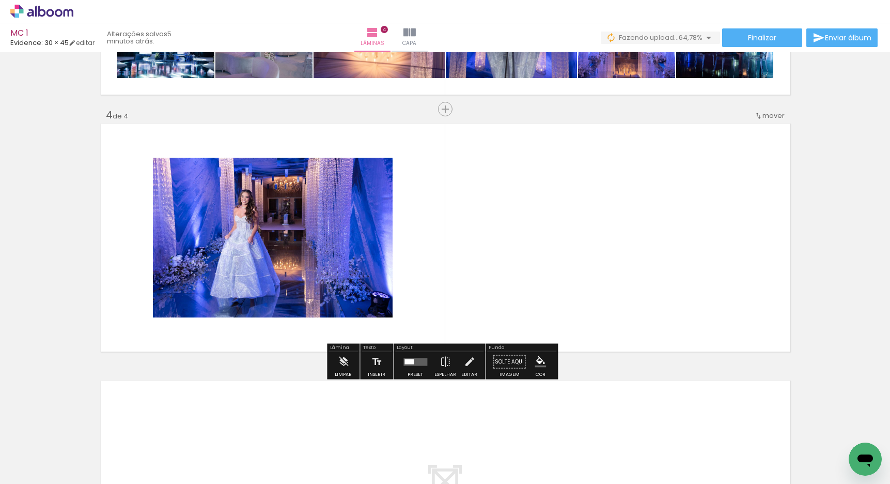
scroll to position [732, 0]
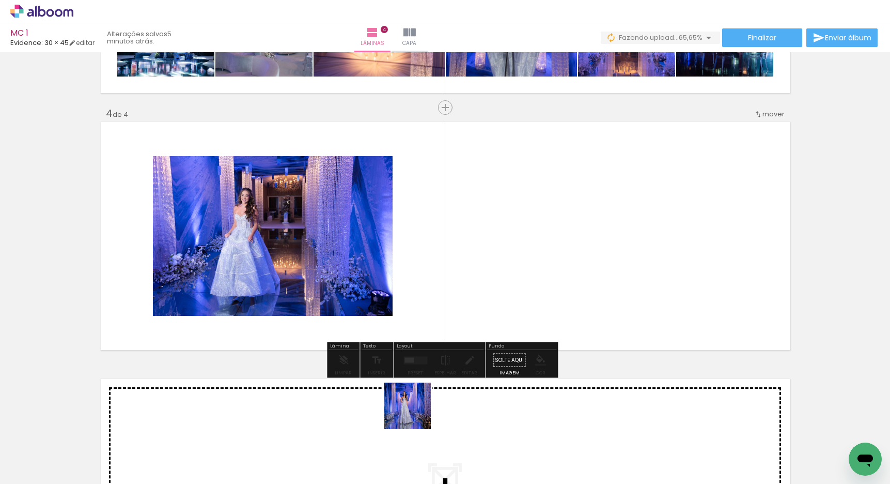
drag, startPoint x: 427, startPoint y: 444, endPoint x: 381, endPoint y: 256, distance: 193.7
click at [381, 257] on quentale-workspace at bounding box center [445, 242] width 890 height 484
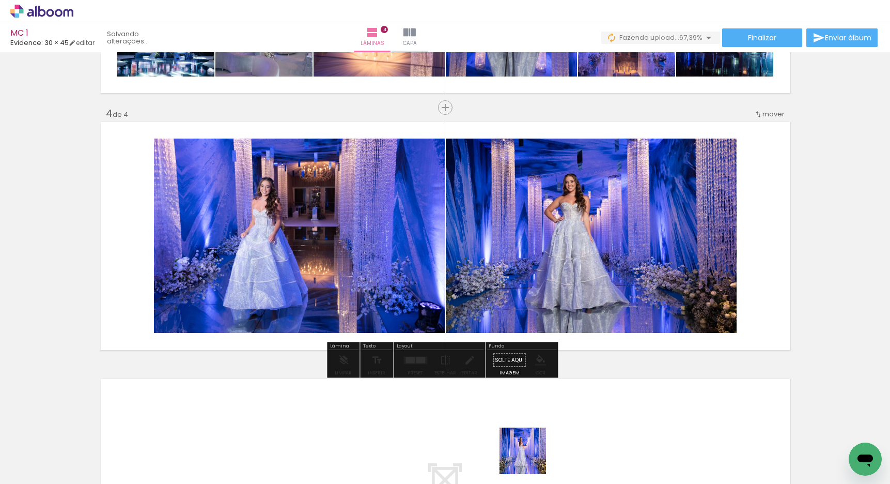
drag, startPoint x: 531, startPoint y: 458, endPoint x: 515, endPoint y: 270, distance: 189.3
click at [515, 270] on quentale-workspace at bounding box center [445, 242] width 890 height 484
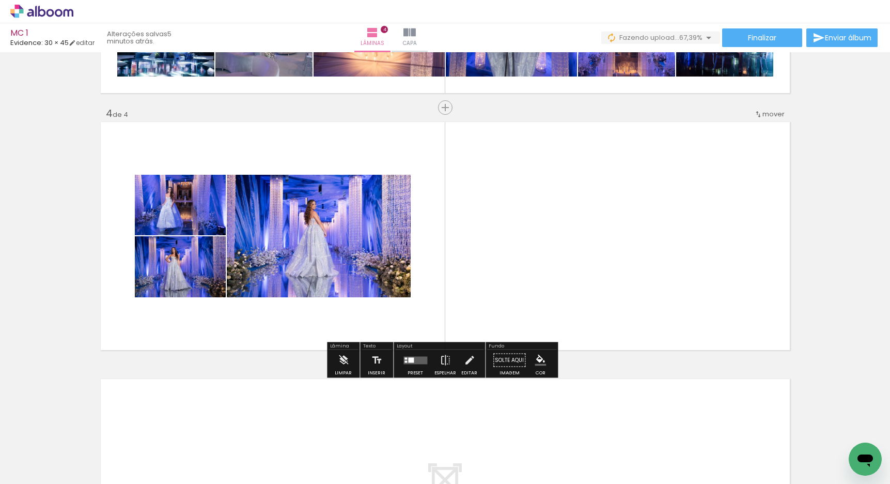
drag, startPoint x: 581, startPoint y: 445, endPoint x: 548, endPoint y: 282, distance: 166.1
click at [545, 274] on quentale-workspace at bounding box center [445, 242] width 890 height 484
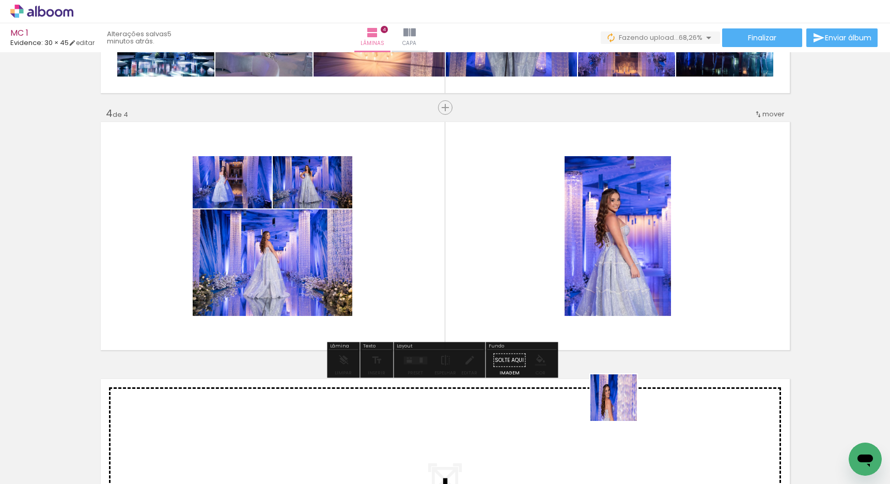
drag, startPoint x: 645, startPoint y: 459, endPoint x: 575, endPoint y: 313, distance: 162.7
click at [577, 317] on quentale-workspace at bounding box center [445, 242] width 890 height 484
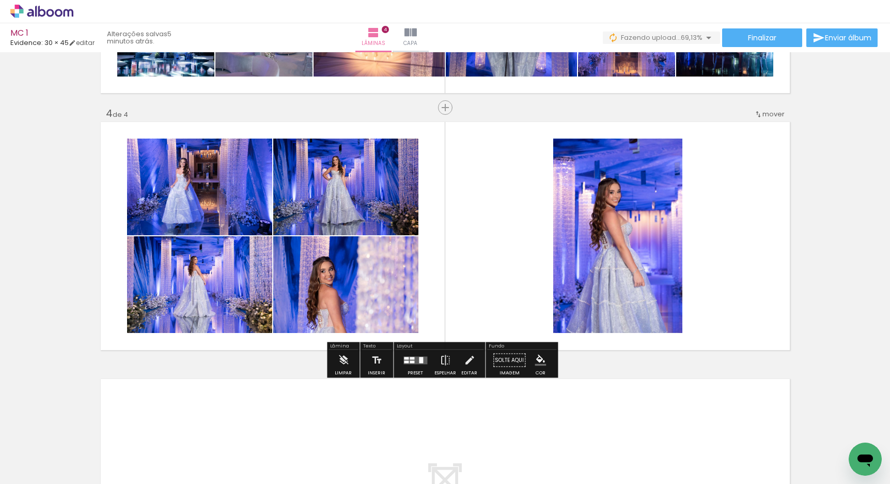
drag, startPoint x: 700, startPoint y: 459, endPoint x: 619, endPoint y: 329, distance: 153.0
click at [619, 329] on quentale-workspace at bounding box center [445, 242] width 890 height 484
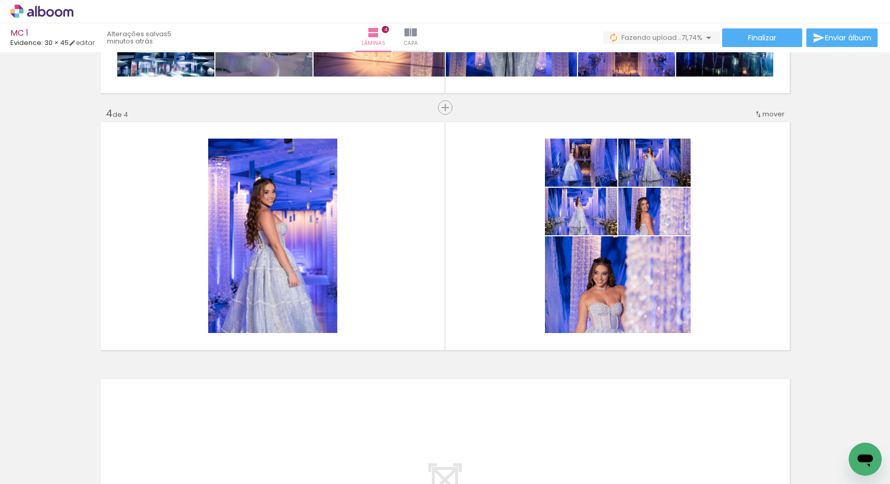
scroll to position [0, 1510]
drag, startPoint x: 286, startPoint y: 458, endPoint x: 369, endPoint y: 317, distance: 163.8
click at [369, 317] on quentale-workspace at bounding box center [445, 242] width 890 height 484
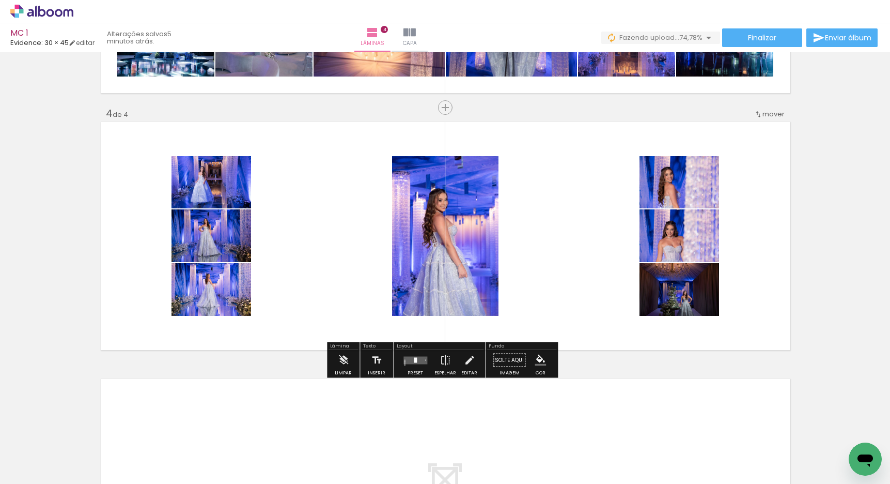
click at [418, 361] on quentale-layouter at bounding box center [416, 360] width 24 height 8
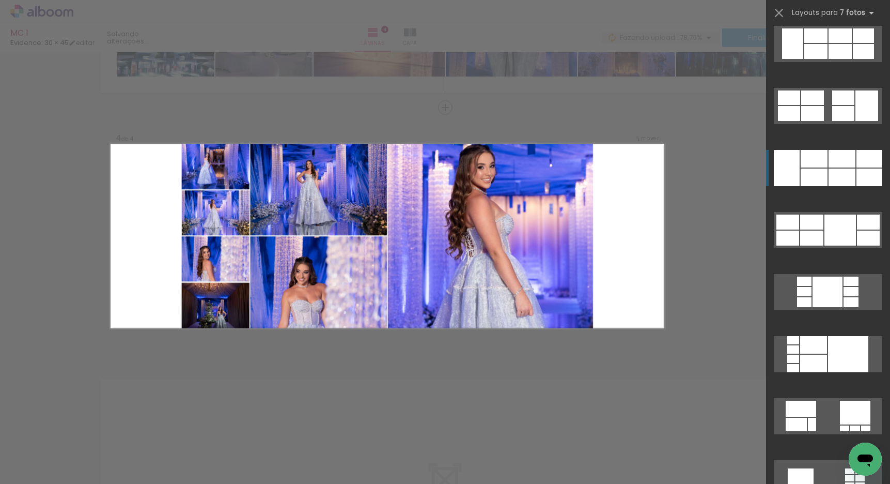
scroll to position [1254, 0]
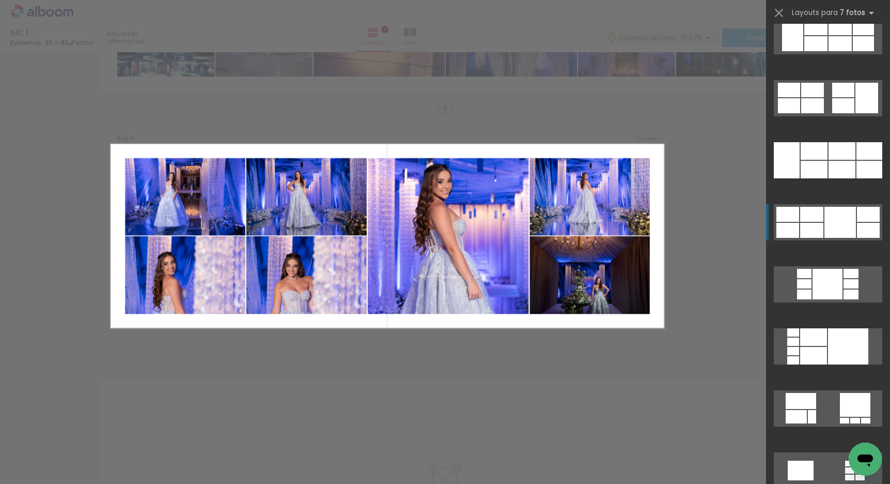
click at [818, 223] on div at bounding box center [812, 230] width 23 height 15
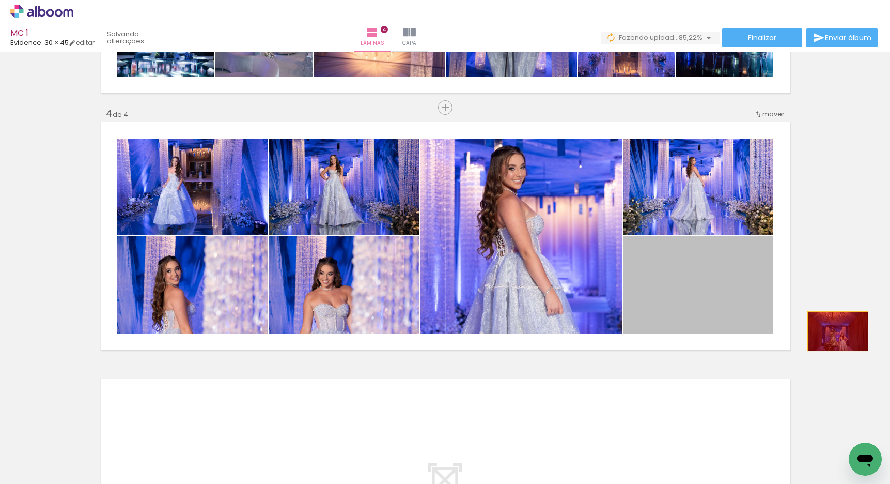
drag, startPoint x: 692, startPoint y: 306, endPoint x: 835, endPoint y: 330, distance: 145.7
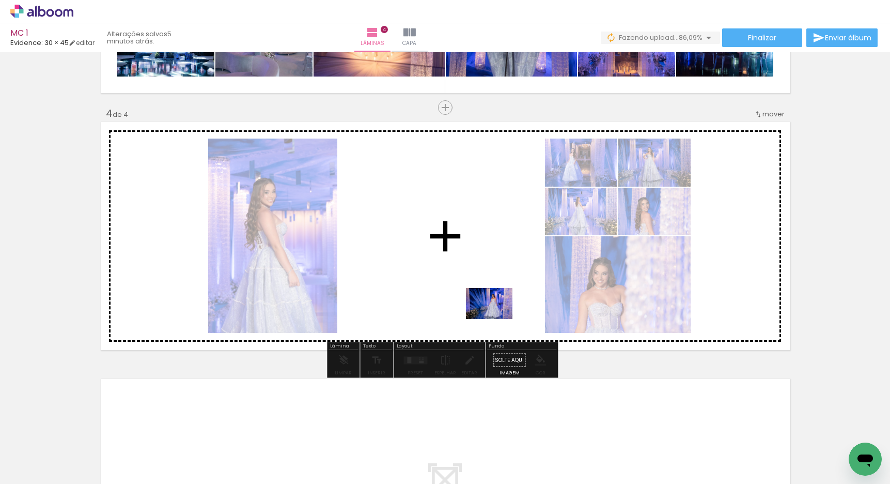
drag, startPoint x: 161, startPoint y: 448, endPoint x: 500, endPoint y: 317, distance: 363.2
click at [500, 317] on quentale-workspace at bounding box center [445, 242] width 890 height 484
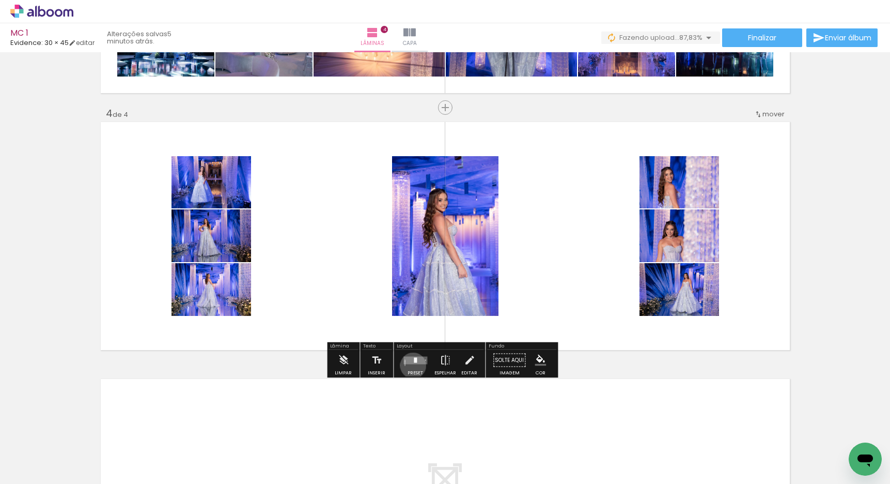
click at [411, 365] on div at bounding box center [416, 360] width 28 height 21
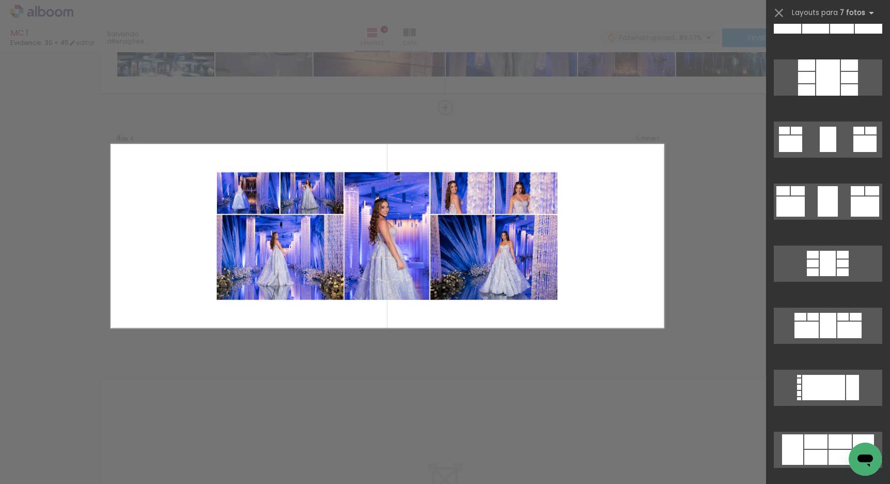
scroll to position [1050, 0]
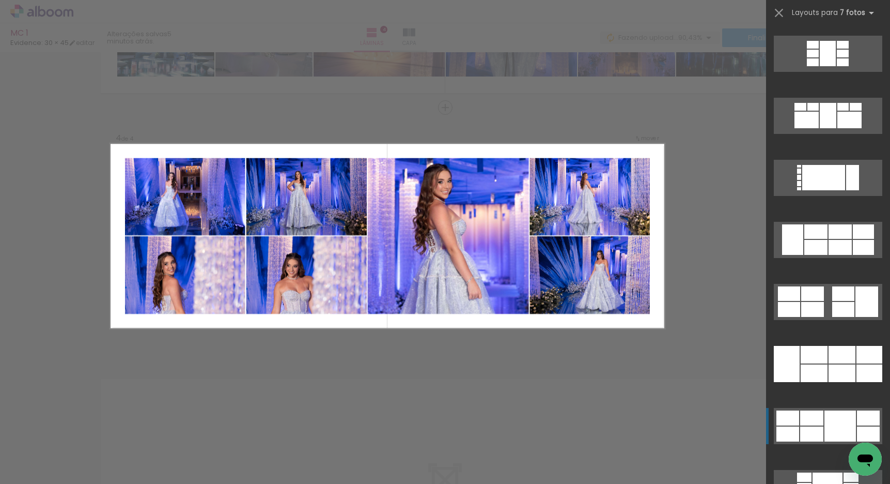
click at [829, 419] on div at bounding box center [841, 425] width 32 height 31
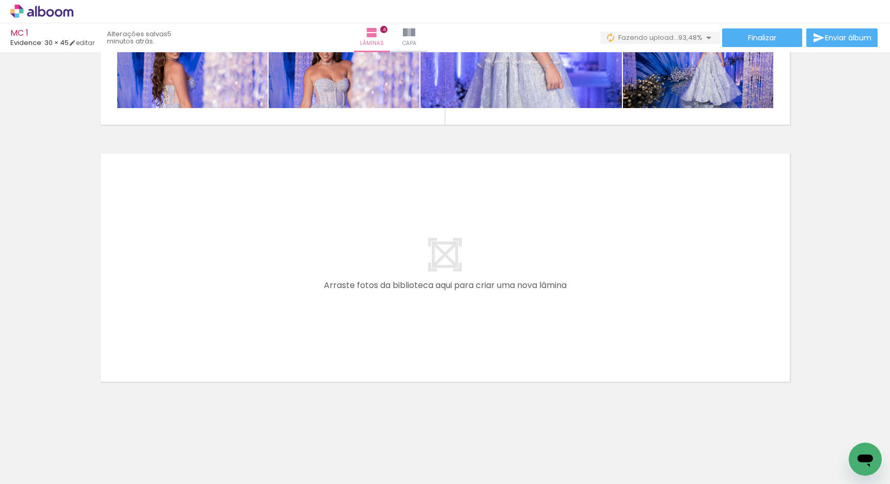
scroll to position [0, 1512]
drag, startPoint x: 267, startPoint y: 442, endPoint x: 268, endPoint y: 298, distance: 143.7
click at [268, 298] on quentale-workspace at bounding box center [445, 242] width 890 height 484
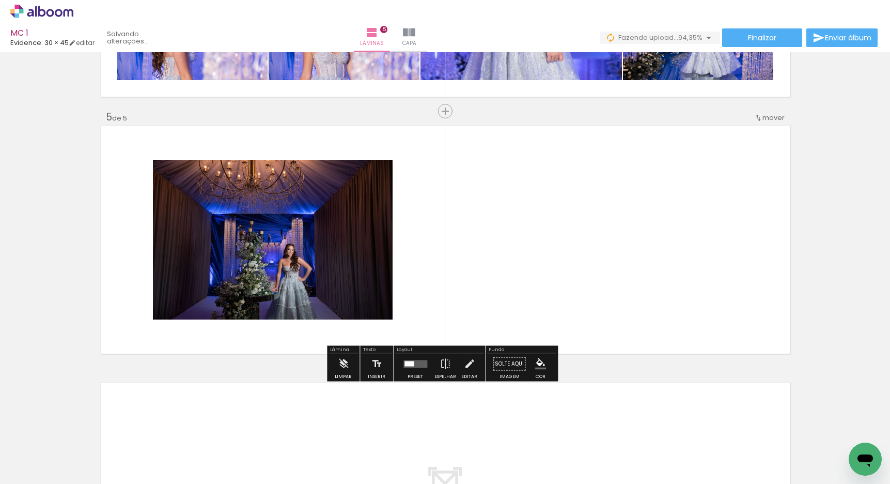
scroll to position [989, 0]
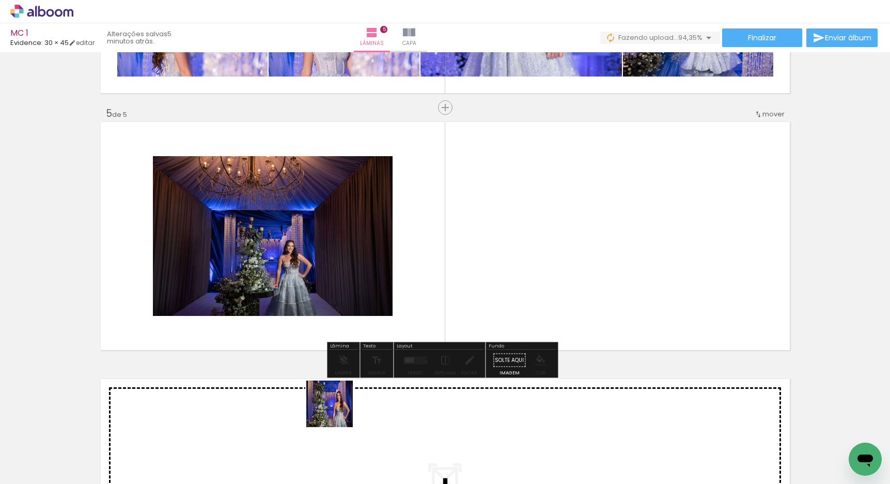
drag, startPoint x: 337, startPoint y: 411, endPoint x: 342, endPoint y: 273, distance: 138.6
click at [342, 273] on quentale-workspace at bounding box center [445, 242] width 890 height 484
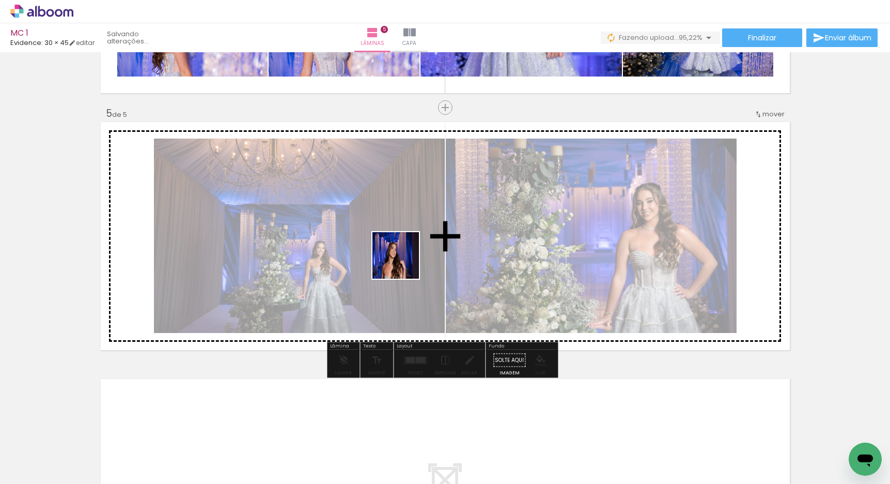
drag, startPoint x: 394, startPoint y: 444, endPoint x: 408, endPoint y: 285, distance: 159.2
click at [404, 263] on quentale-workspace at bounding box center [445, 242] width 890 height 484
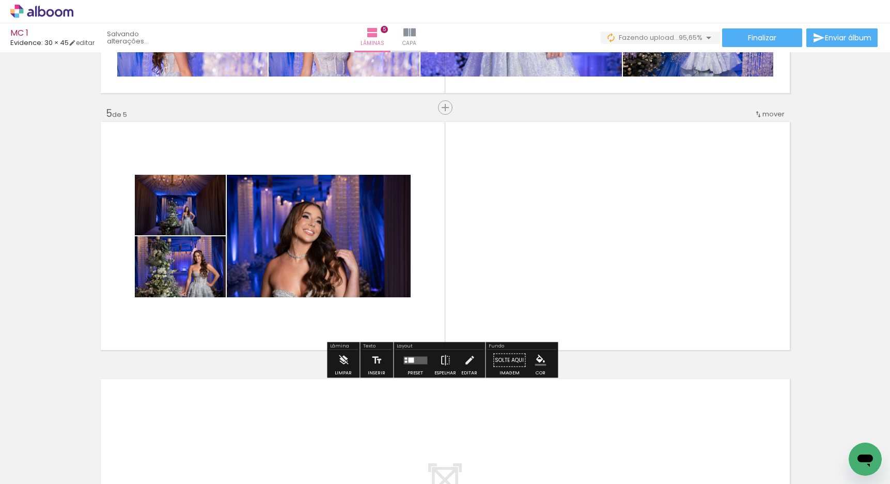
drag, startPoint x: 454, startPoint y: 448, endPoint x: 422, endPoint y: 271, distance: 179.7
click at [422, 271] on quentale-workspace at bounding box center [445, 242] width 890 height 484
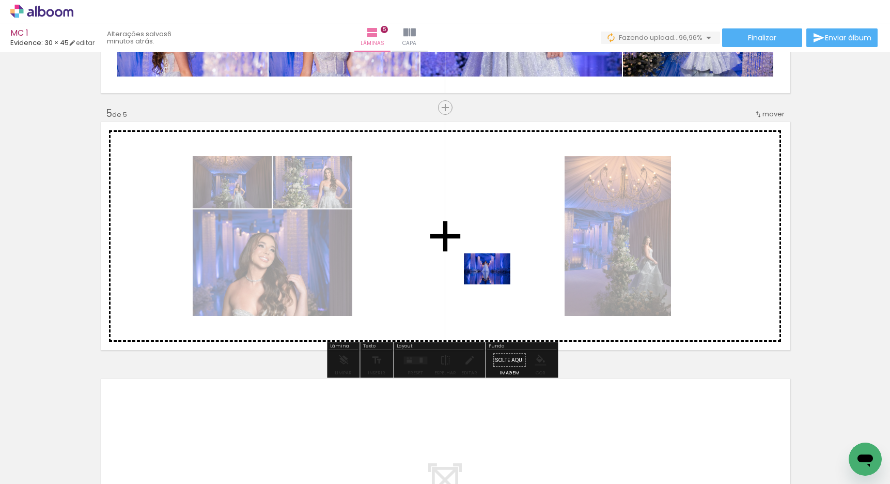
drag, startPoint x: 512, startPoint y: 435, endPoint x: 495, endPoint y: 283, distance: 152.4
click at [495, 283] on quentale-workspace at bounding box center [445, 242] width 890 height 484
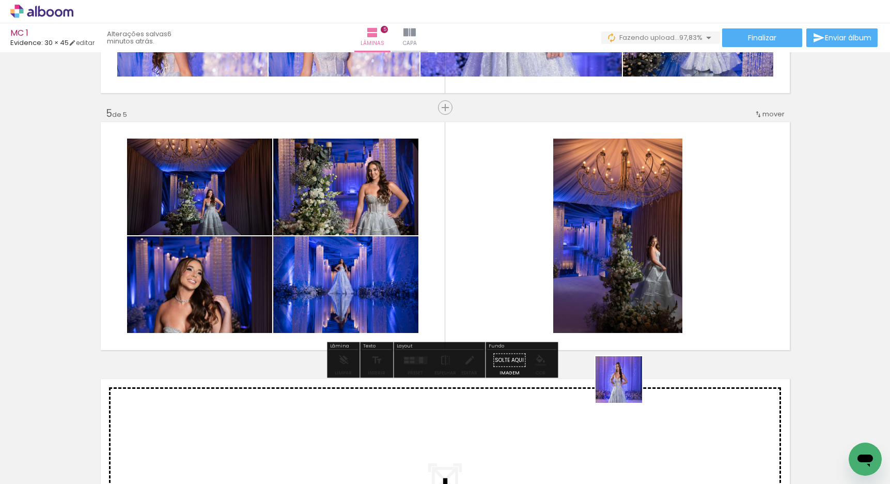
drag, startPoint x: 627, startPoint y: 451, endPoint x: 691, endPoint y: 320, distance: 145.6
click at [688, 322] on quentale-workspace at bounding box center [445, 242] width 890 height 484
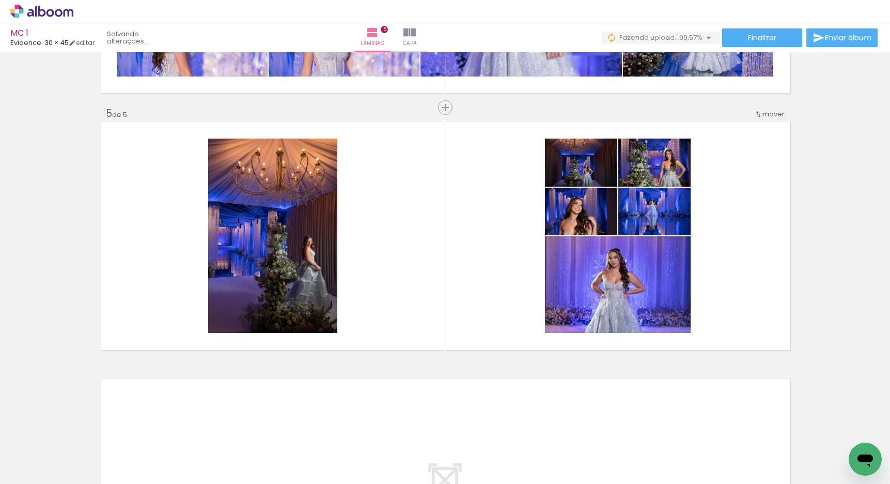
scroll to position [0, 1753]
